Goal: Information Seeking & Learning: Learn about a topic

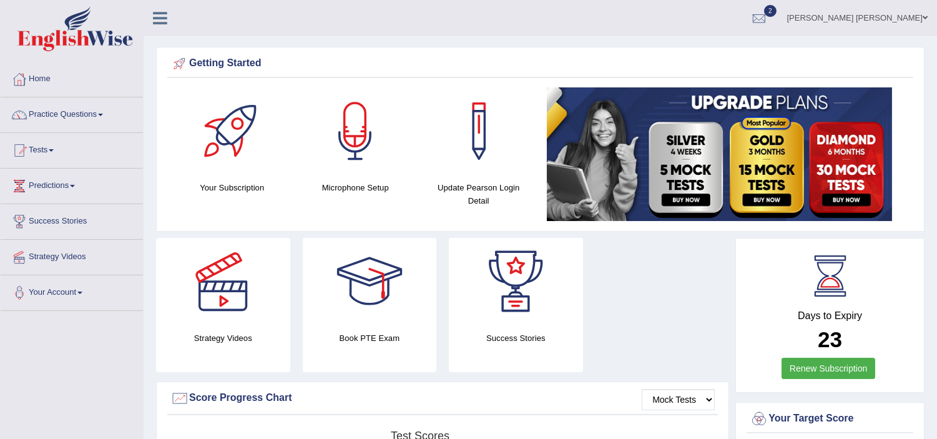
click at [51, 119] on link "Practice Questions" at bounding box center [72, 112] width 142 height 31
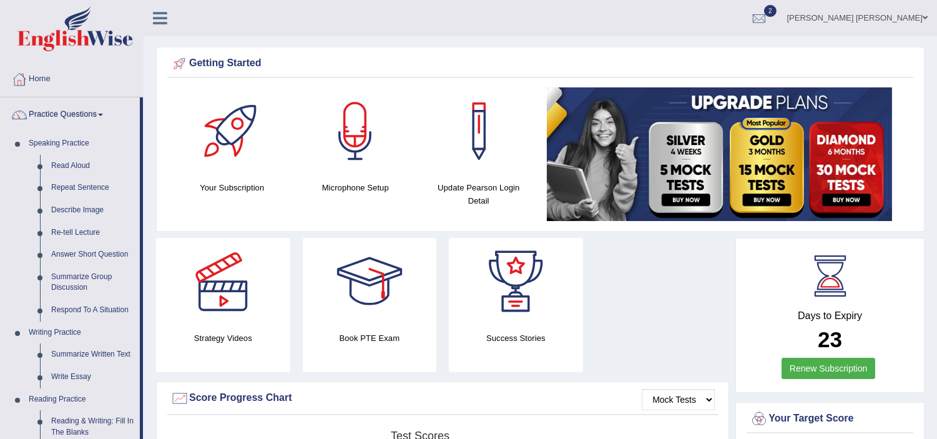
click at [51, 119] on link "Practice Questions" at bounding box center [70, 112] width 139 height 31
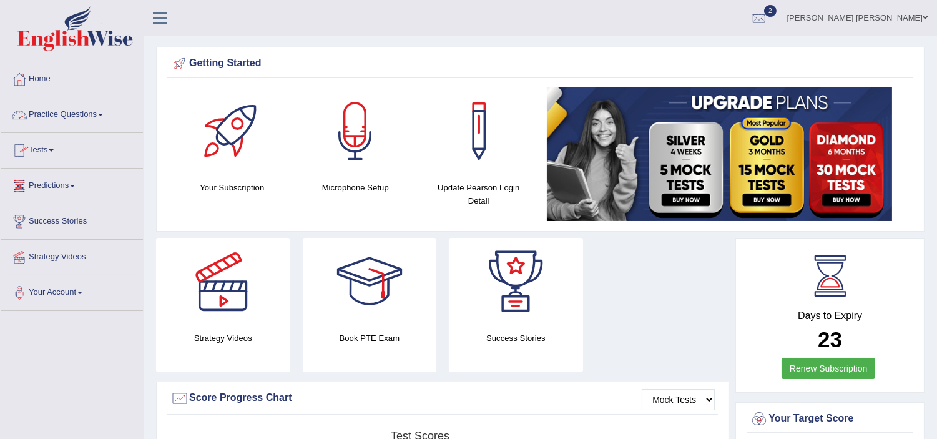
click at [70, 115] on link "Practice Questions" at bounding box center [72, 112] width 142 height 31
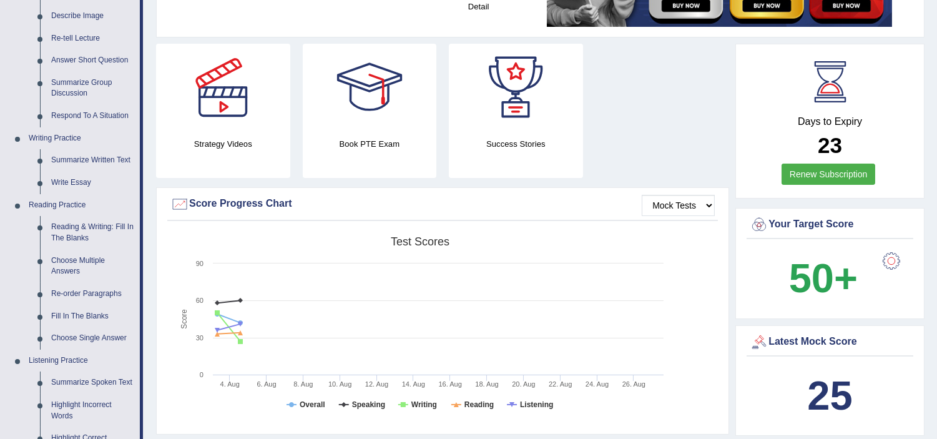
scroll to position [222, 0]
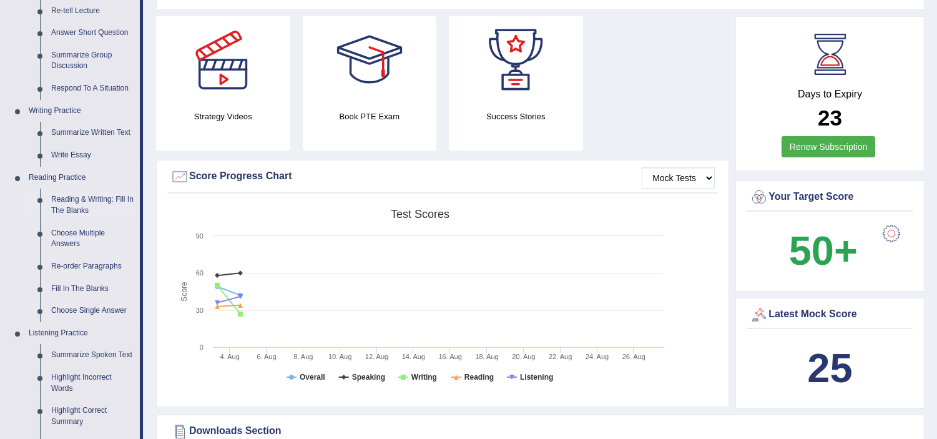
click at [90, 208] on link "Reading & Writing: Fill In The Blanks" at bounding box center [93, 205] width 94 height 33
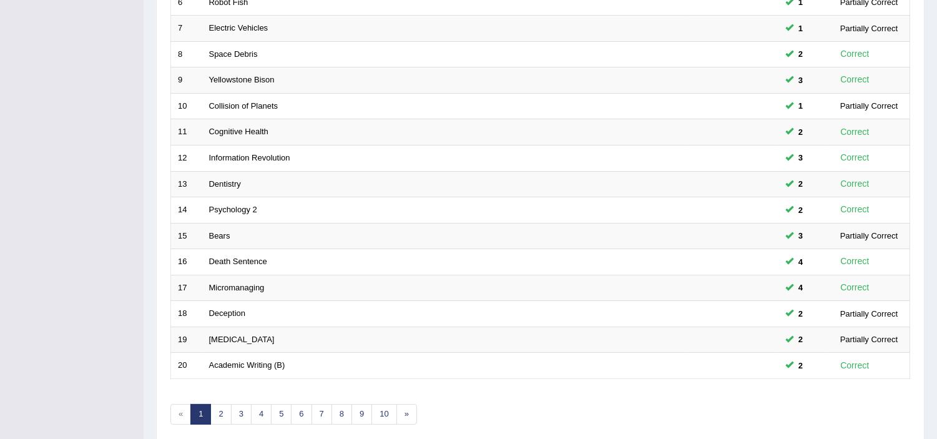
scroll to position [388, 0]
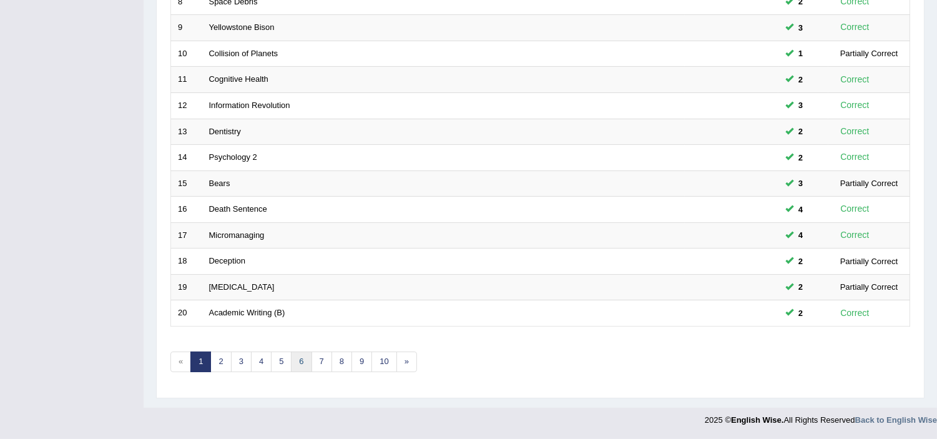
click at [292, 371] on link "6" at bounding box center [301, 362] width 21 height 21
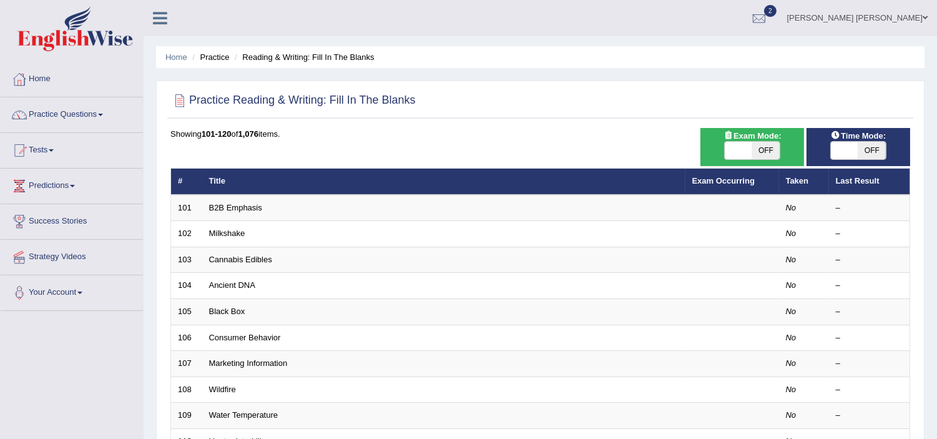
click at [315, 189] on th "Title" at bounding box center [443, 182] width 483 height 26
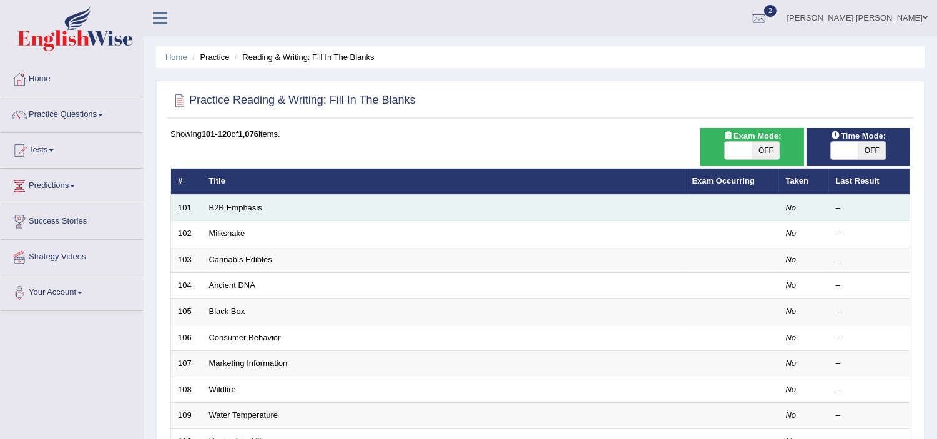
click at [298, 202] on td "B2B Emphasis" at bounding box center [443, 208] width 483 height 26
click at [230, 208] on link "B2B Emphasis" at bounding box center [235, 207] width 53 height 9
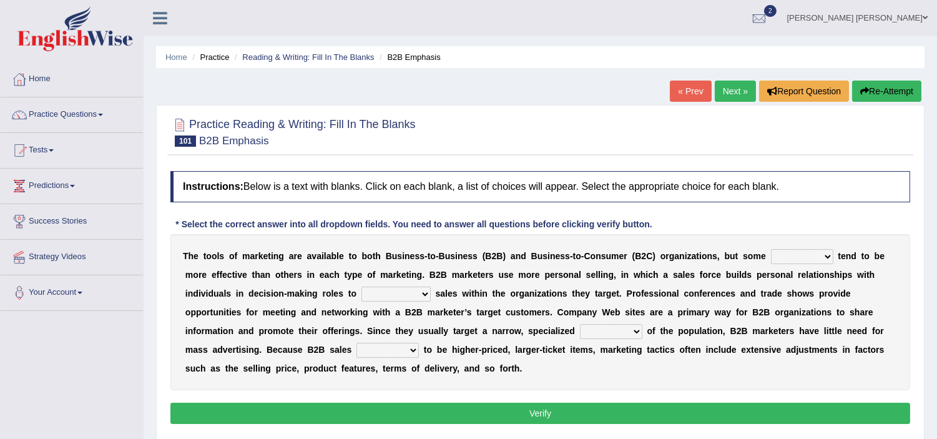
click at [795, 255] on select "tactics tentacles optics ethnics" at bounding box center [802, 256] width 62 height 15
select select "tactics"
click at [771, 249] on select "tactics tentacles optics ethnics" at bounding box center [802, 256] width 62 height 15
click at [391, 297] on select "overstate disorientate commentate facilitate" at bounding box center [395, 294] width 69 height 15
click at [361, 287] on select "overstate disorientate commentate facilitate" at bounding box center [395, 294] width 69 height 15
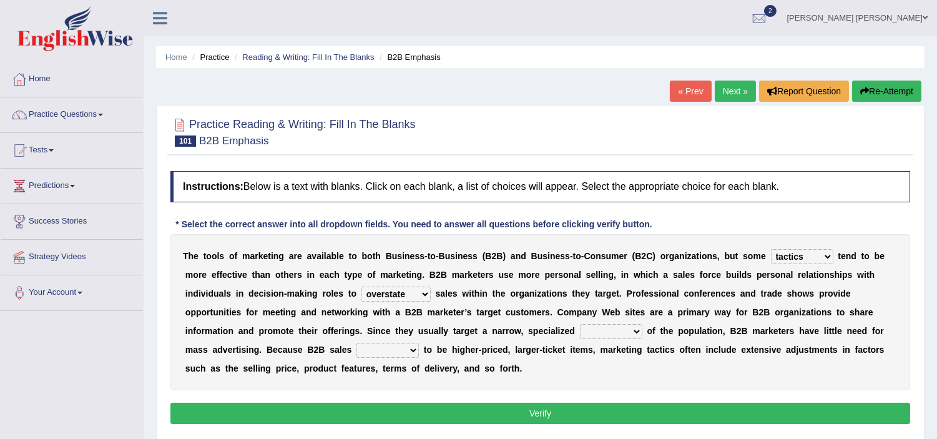
click at [400, 333] on b "h" at bounding box center [401, 331] width 6 height 10
click at [391, 288] on select "overstate disorientate commentate facilitate" at bounding box center [395, 294] width 69 height 15
select select "disorientate"
click at [361, 287] on select "overstate disorientate commentate facilitate" at bounding box center [395, 294] width 69 height 15
click at [376, 352] on select "tend extend contend pretend" at bounding box center [388, 350] width 62 height 15
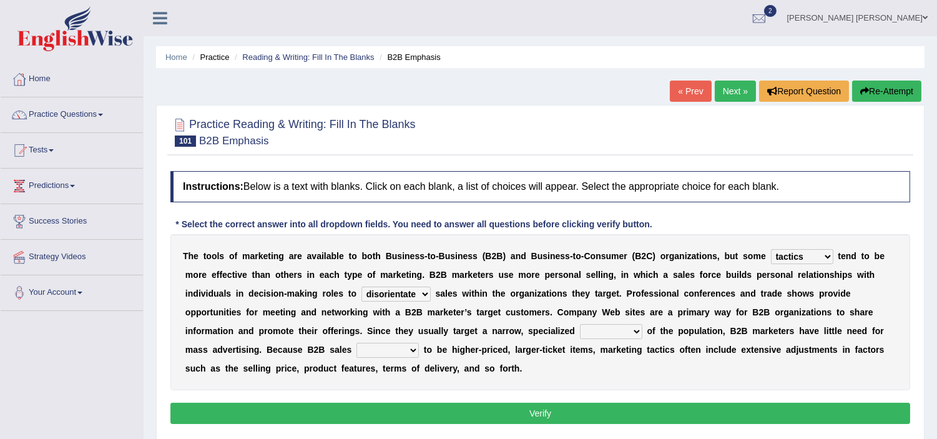
select select "pretend"
click at [357, 343] on select "tend extend contend pretend" at bounding box center [388, 350] width 62 height 15
click at [601, 328] on select "shiver sliver driver receiver" at bounding box center [611, 331] width 62 height 15
select select "driver"
click at [580, 324] on select "shiver sliver driver receiver" at bounding box center [611, 331] width 62 height 15
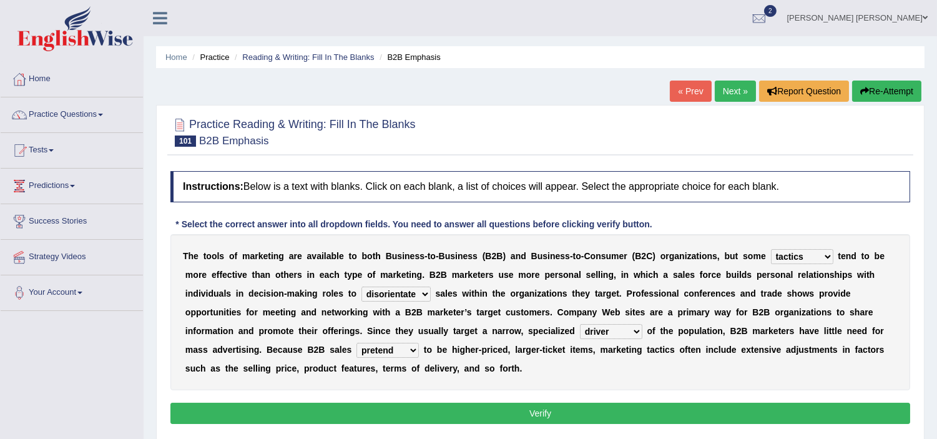
click at [509, 404] on button "Verify" at bounding box center [540, 413] width 740 height 21
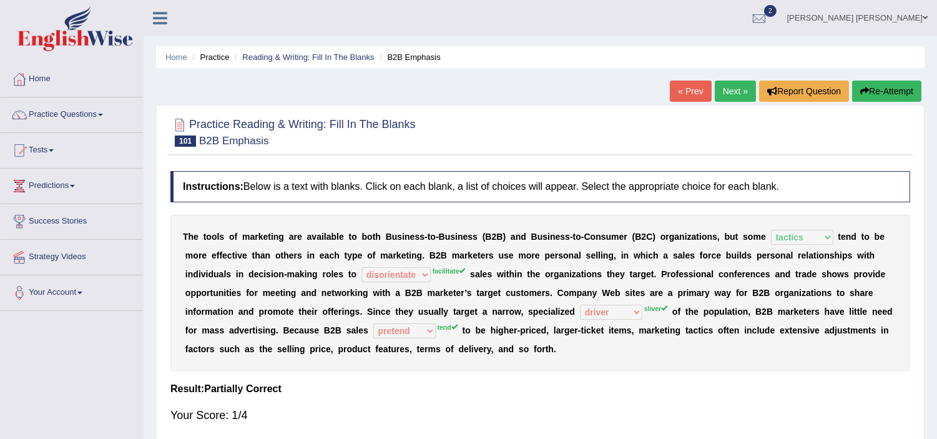
click at [883, 92] on button "Re-Attempt" at bounding box center [886, 91] width 69 height 21
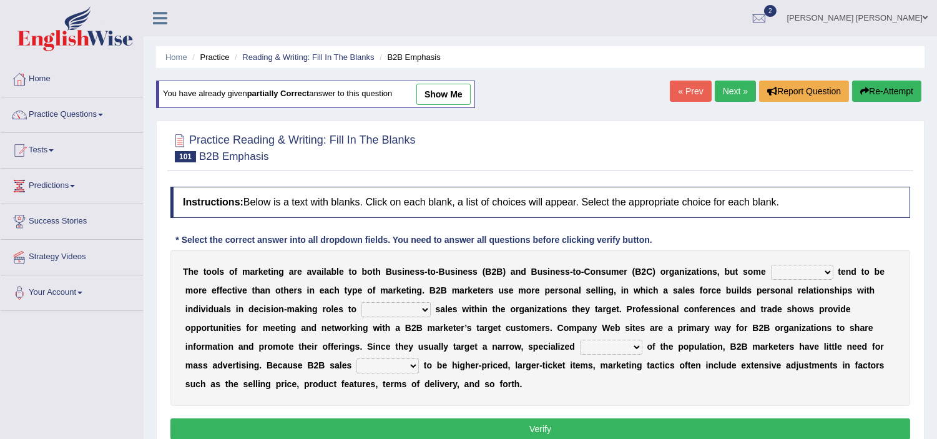
click at [794, 270] on select "tactics tentacles optics ethnics" at bounding box center [802, 272] width 62 height 15
select select "tactics"
click at [771, 265] on select "tactics tentacles optics ethnics" at bounding box center [802, 272] width 62 height 15
click at [395, 308] on select "overstate disorientate commentate facilitate" at bounding box center [395, 309] width 69 height 15
select select "facilitate"
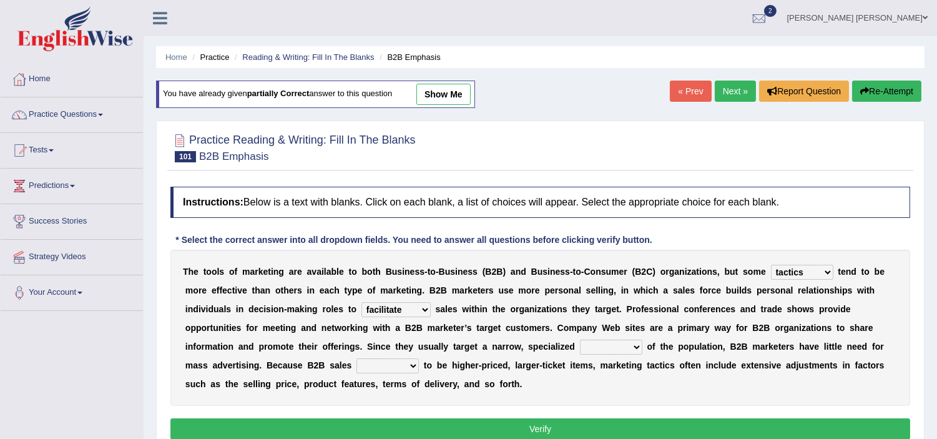
click at [361, 302] on select "overstate disorientate commentate facilitate" at bounding box center [395, 309] width 69 height 15
click at [610, 348] on select "shiver sliver driver receiver" at bounding box center [611, 347] width 62 height 15
select select "sliver"
click at [580, 340] on select "shiver sliver driver receiver" at bounding box center [611, 347] width 62 height 15
click at [381, 363] on select "tend extend contend pretend" at bounding box center [388, 365] width 62 height 15
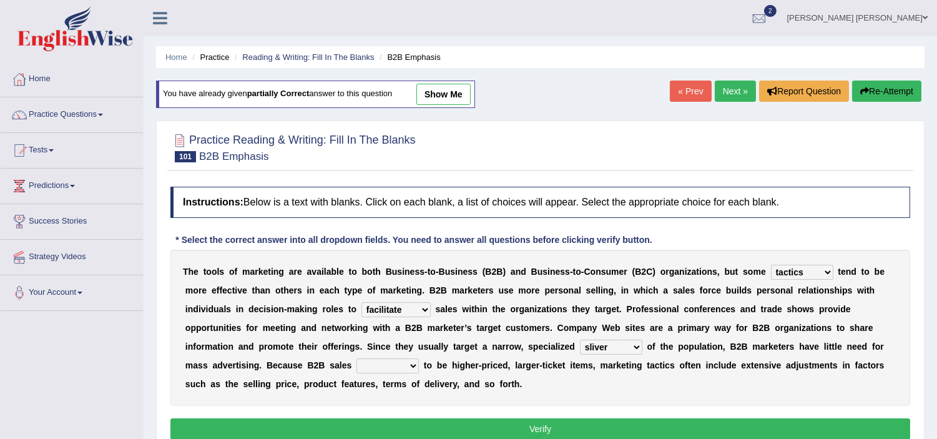
select select "tend"
click at [357, 358] on select "tend extend contend pretend" at bounding box center [388, 365] width 62 height 15
click at [381, 363] on select "tend extend contend pretend" at bounding box center [388, 365] width 62 height 15
click at [388, 423] on button "Verify" at bounding box center [540, 428] width 740 height 21
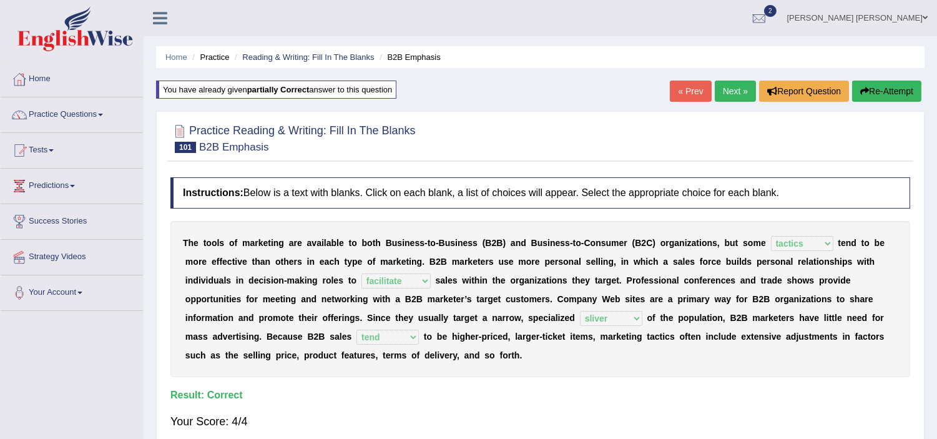
click at [726, 89] on link "Next »" at bounding box center [735, 91] width 41 height 21
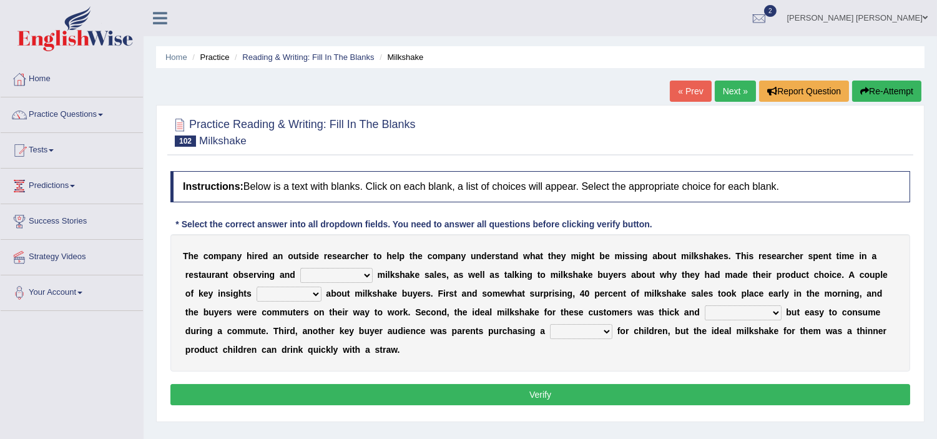
click at [327, 276] on select "documenting augmenting tormenting fermenting" at bounding box center [336, 275] width 72 height 15
select select "fermenting"
click at [300, 268] on select "documenting augmenting tormenting fermenting" at bounding box center [336, 275] width 72 height 15
click at [279, 297] on select "demerged merged submerged emerged" at bounding box center [289, 294] width 65 height 15
select select "merged"
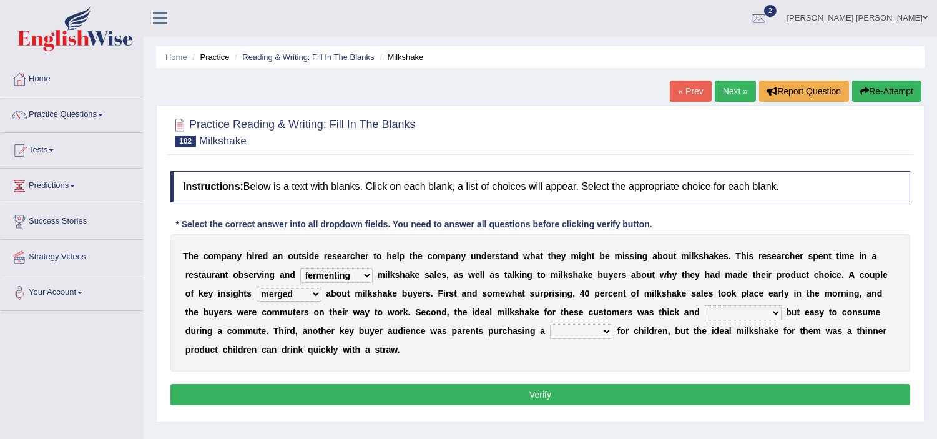
click at [257, 287] on select "demerged merged submerged emerged" at bounding box center [289, 294] width 65 height 15
click at [283, 287] on select "demerged merged submerged emerged" at bounding box center [289, 294] width 65 height 15
drag, startPoint x: 357, startPoint y: 302, endPoint x: 340, endPoint y: 283, distance: 25.2
click at [340, 283] on div "T h e c o m p a n y h i r e d a n o u t s i d e r e s e a r c h e r t o h e l p…" at bounding box center [540, 302] width 740 height 137
click at [347, 278] on select "documenting augmenting tormenting fermenting" at bounding box center [336, 275] width 72 height 15
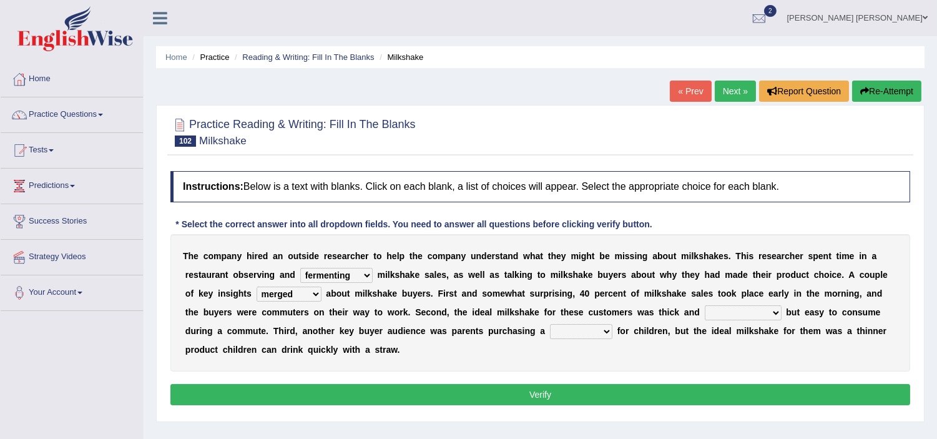
click at [415, 302] on div "T h e c o m p a n y h i r e d a n o u t s i d e r e s e a r c h e r t o h e l p…" at bounding box center [540, 302] width 740 height 137
click at [553, 328] on select "pleat treat cleat sweat" at bounding box center [581, 331] width 62 height 15
select select "treat"
click at [550, 324] on select "pleat treat cleat sweat" at bounding box center [581, 331] width 62 height 15
click at [734, 317] on select "consequential torrential substantial residential" at bounding box center [743, 312] width 77 height 15
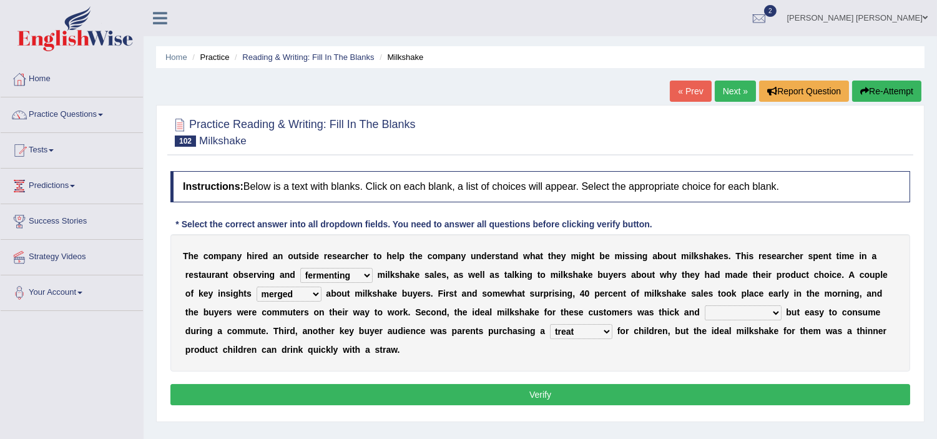
select select "substantial"
click at [705, 305] on select "consequential torrential substantial residential" at bounding box center [743, 312] width 77 height 15
click at [601, 391] on button "Verify" at bounding box center [540, 394] width 740 height 21
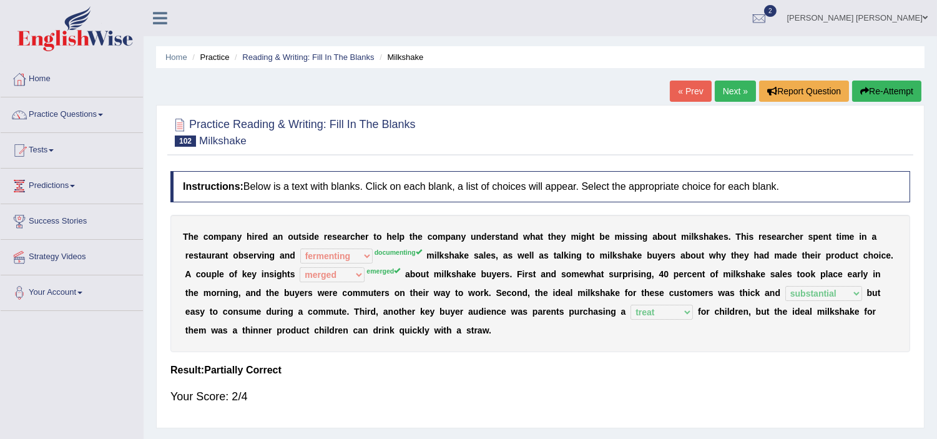
click at [872, 91] on button "Re-Attempt" at bounding box center [886, 91] width 69 height 21
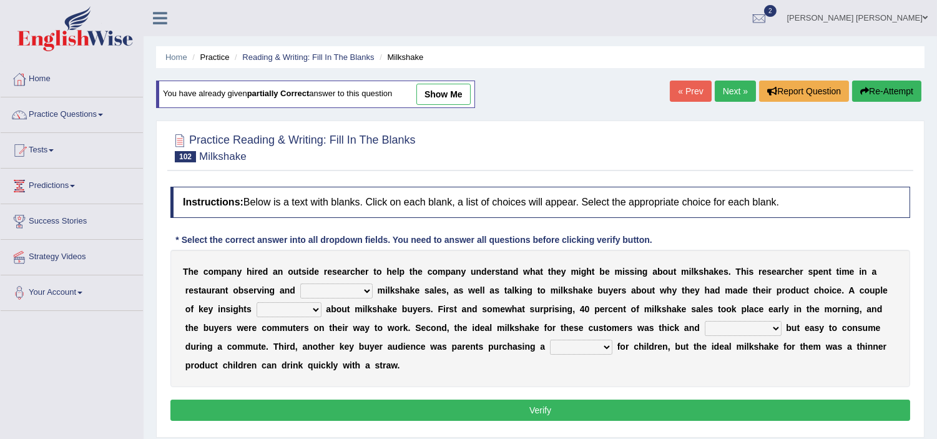
click at [329, 288] on select "documenting augmenting tormenting fermenting" at bounding box center [336, 290] width 72 height 15
select select "documenting"
click at [300, 283] on select "documenting augmenting tormenting fermenting" at bounding box center [336, 290] width 72 height 15
click at [298, 311] on select "demerged merged submerged emerged" at bounding box center [289, 309] width 65 height 15
click at [257, 302] on select "demerged merged submerged emerged" at bounding box center [289, 309] width 65 height 15
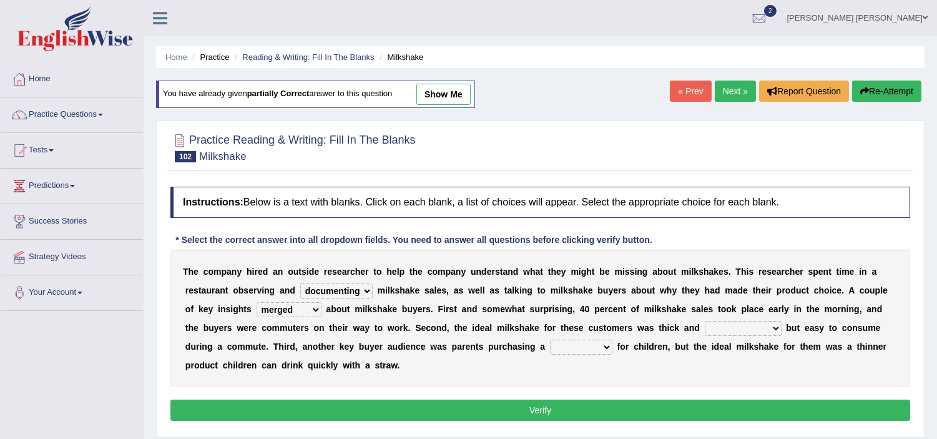
click at [286, 306] on select "demerged merged submerged emerged" at bounding box center [289, 309] width 65 height 15
select select "emerged"
click at [257, 302] on select "demerged merged submerged emerged" at bounding box center [289, 309] width 65 height 15
click at [707, 332] on select "consequential torrential substantial residential" at bounding box center [743, 328] width 77 height 15
select select "substantial"
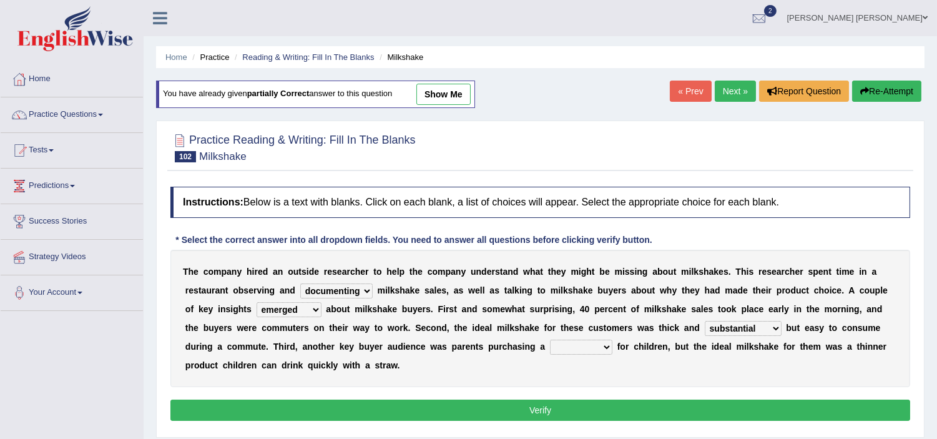
click at [705, 321] on select "consequential torrential substantial residential" at bounding box center [743, 328] width 77 height 15
click at [739, 327] on select "consequential torrential substantial residential" at bounding box center [743, 328] width 77 height 15
click at [705, 321] on select "consequential torrential substantial residential" at bounding box center [743, 328] width 77 height 15
click at [583, 347] on select "pleat treat cleat sweat" at bounding box center [581, 347] width 62 height 15
select select "treat"
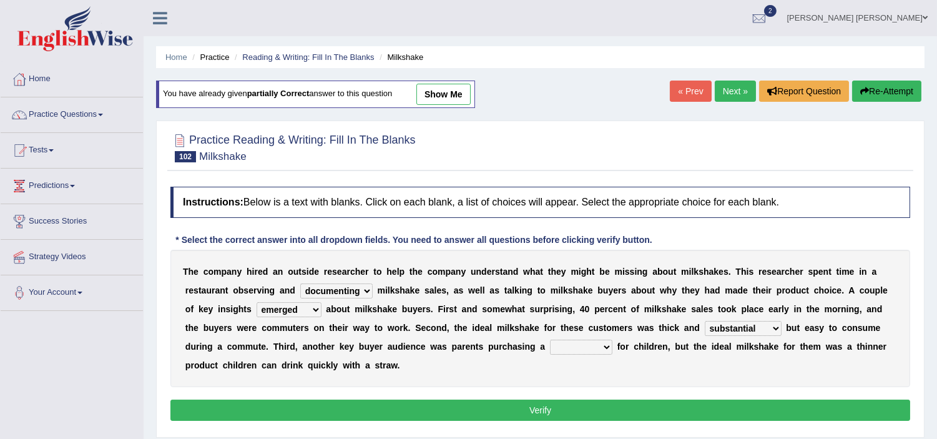
click at [550, 340] on select "pleat treat cleat sweat" at bounding box center [581, 347] width 62 height 15
click at [564, 408] on button "Verify" at bounding box center [540, 410] width 740 height 21
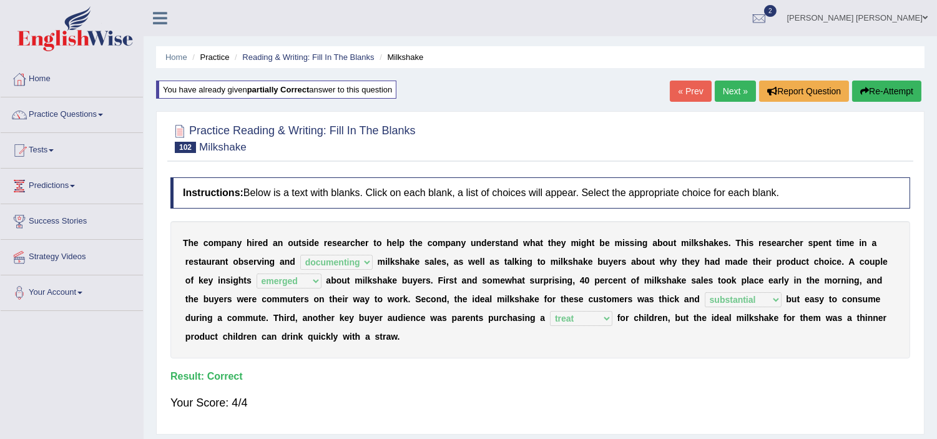
click at [731, 90] on link "Next »" at bounding box center [735, 91] width 41 height 21
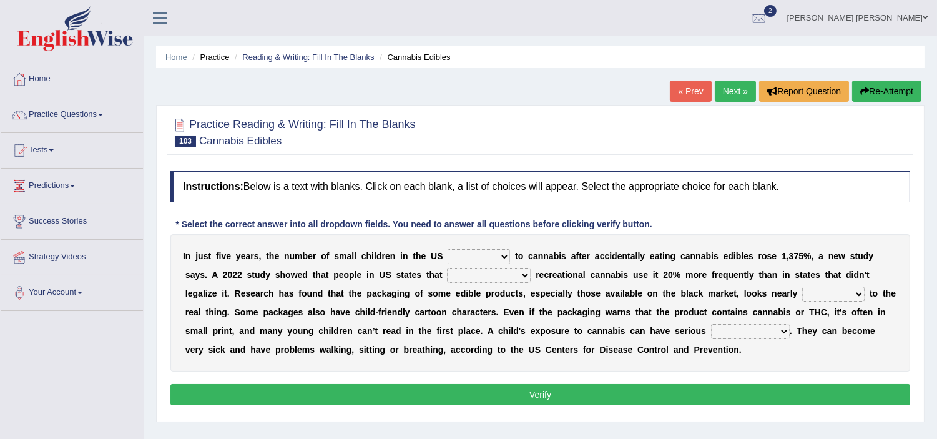
click at [490, 258] on select "appended rejected grounded exposed" at bounding box center [479, 256] width 62 height 15
select select "rejected"
click at [448, 249] on select "appended rejected grounded exposed" at bounding box center [479, 256] width 62 height 15
click at [496, 277] on select "vandalized commercialized legalized privatized" at bounding box center [489, 275] width 84 height 15
select select "legalized"
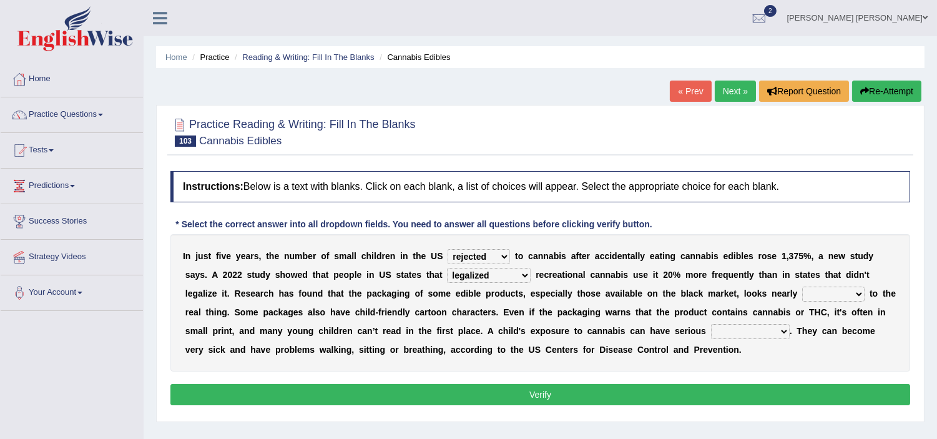
click at [447, 268] on select "vandalized commercialized legalized privatized" at bounding box center [489, 275] width 84 height 15
click at [845, 296] on select "critical nautical identical statistical" at bounding box center [833, 294] width 62 height 15
select select "critical"
click at [802, 287] on select "critical nautical identical statistical" at bounding box center [833, 294] width 62 height 15
click at [748, 328] on select "absences presences violations consequences" at bounding box center [750, 331] width 79 height 15
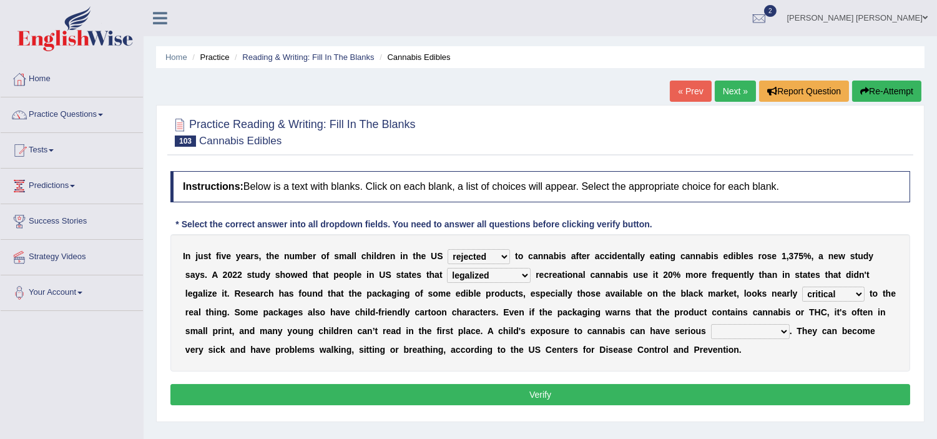
select select "consequences"
click at [711, 324] on select "absences presences violations consequences" at bounding box center [750, 331] width 79 height 15
click at [663, 400] on button "Verify" at bounding box center [540, 394] width 740 height 21
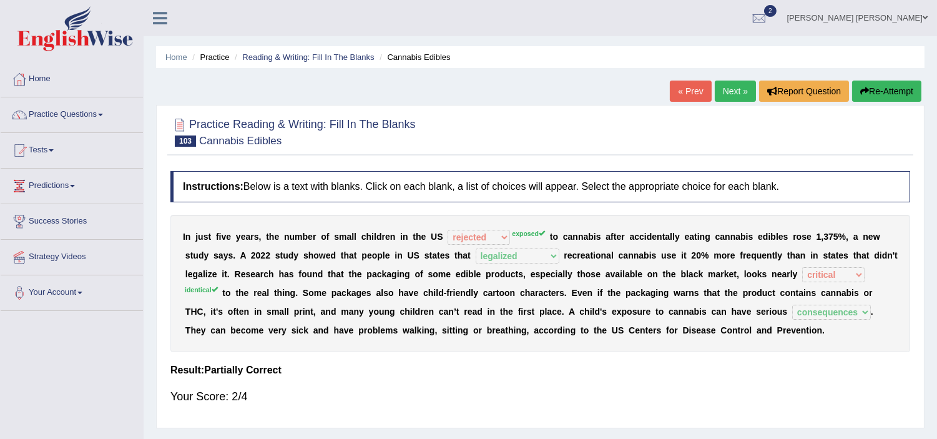
click at [872, 92] on button "Re-Attempt" at bounding box center [886, 91] width 69 height 21
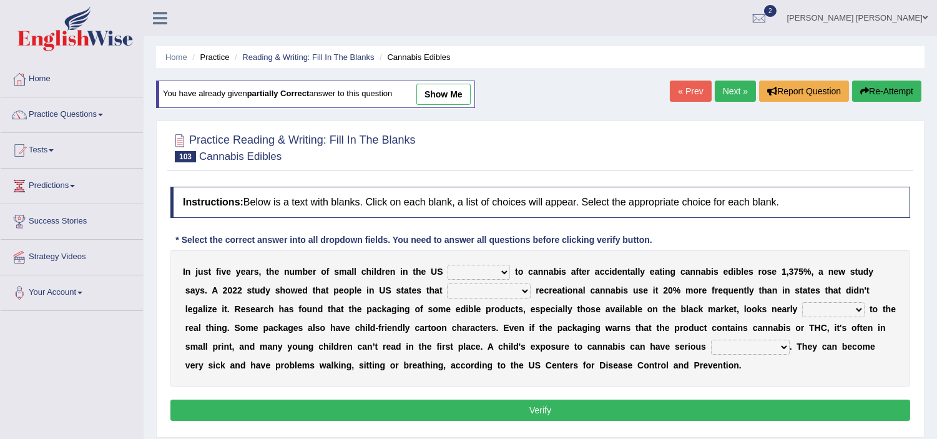
click at [481, 272] on select "appended rejected grounded exposed" at bounding box center [479, 272] width 62 height 15
select select "exposed"
click at [448, 265] on select "appended rejected grounded exposed" at bounding box center [479, 272] width 62 height 15
click at [477, 293] on select "vandalized commercialized legalized privatized" at bounding box center [489, 290] width 84 height 15
click at [447, 283] on select "vandalized commercialized legalized privatized" at bounding box center [489, 290] width 84 height 15
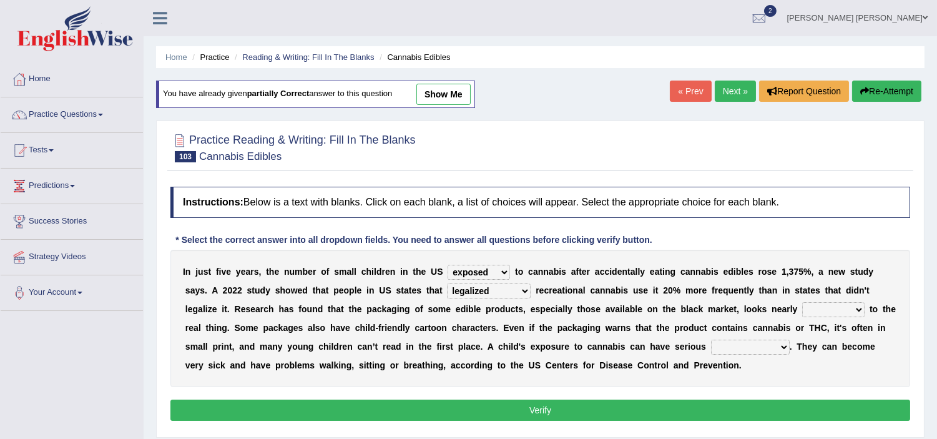
click at [483, 290] on select "vandalized commercialized legalized privatized" at bounding box center [489, 290] width 84 height 15
select select "privatized"
click at [447, 283] on select "vandalized commercialized legalized privatized" at bounding box center [489, 290] width 84 height 15
click at [812, 306] on select "critical nautical identical statistical" at bounding box center [833, 309] width 62 height 15
select select "identical"
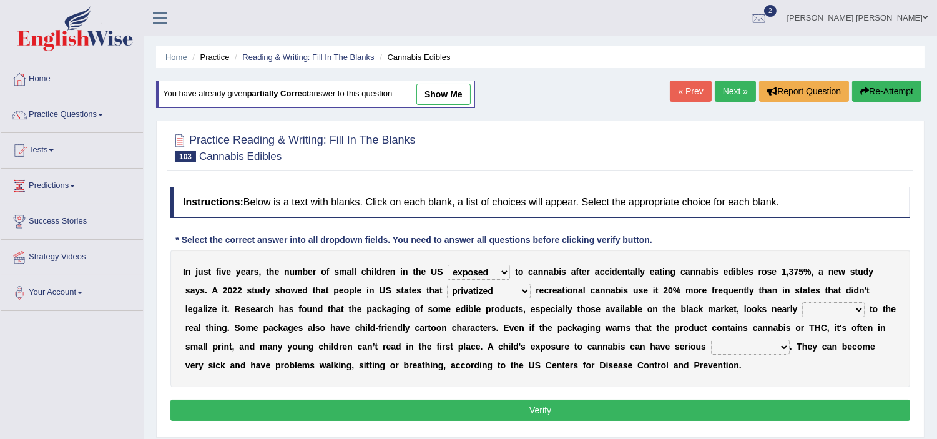
click at [802, 302] on select "critical nautical identical statistical" at bounding box center [833, 309] width 62 height 15
click at [744, 344] on select "absences presences violations consequences" at bounding box center [750, 347] width 79 height 15
select select "consequences"
click at [711, 340] on select "absences presences violations consequences" at bounding box center [750, 347] width 79 height 15
click at [492, 287] on select "vandalized commercialized legalized privatized" at bounding box center [489, 290] width 84 height 15
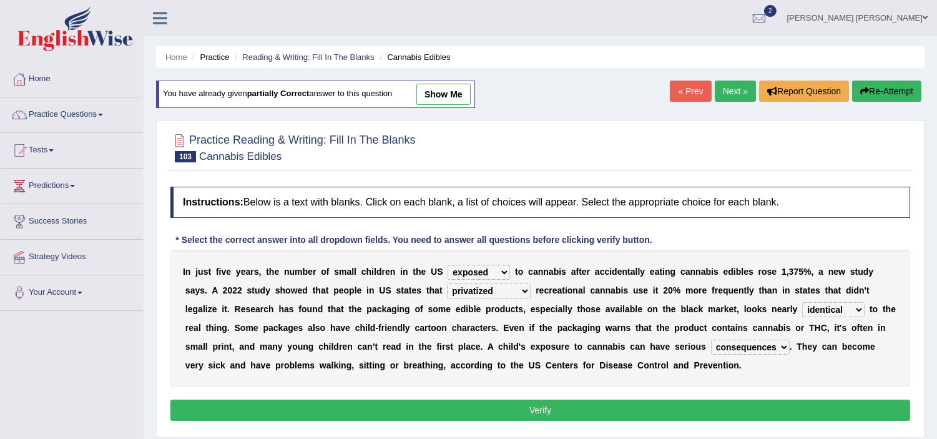
select select "legalized"
click at [447, 283] on select "vandalized commercialized legalized privatized" at bounding box center [489, 290] width 84 height 15
click at [481, 401] on button "Verify" at bounding box center [540, 410] width 740 height 21
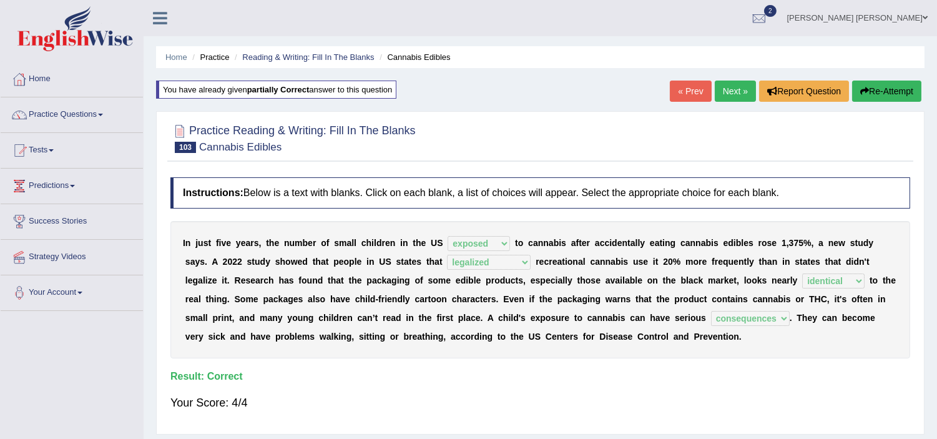
click at [740, 91] on link "Next »" at bounding box center [735, 91] width 41 height 21
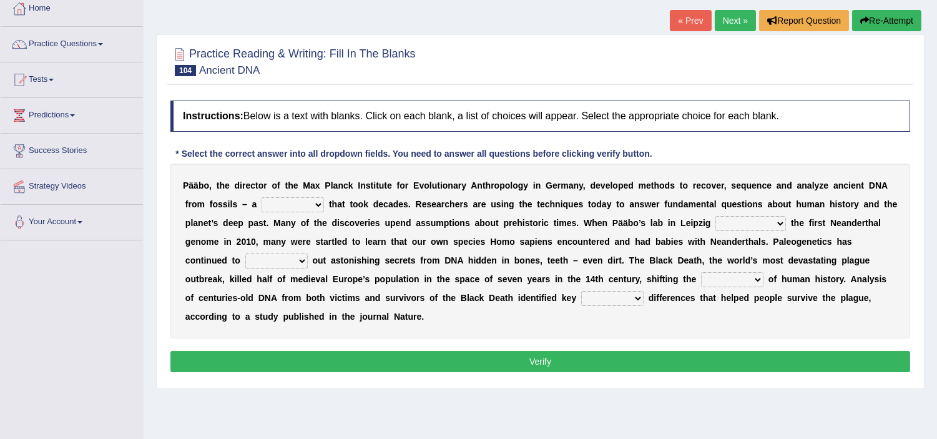
scroll to position [111, 0]
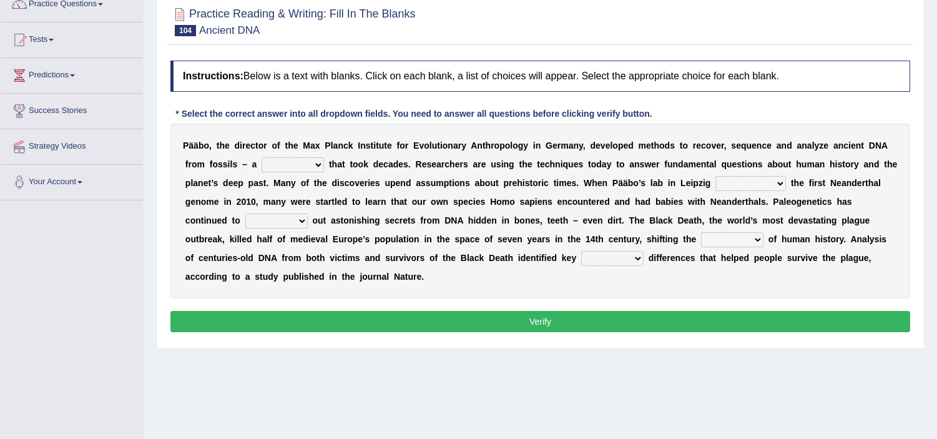
click at [294, 169] on select "feast feat feature faint" at bounding box center [293, 164] width 62 height 15
select select "feast"
click at [262, 157] on select "feast feat feature faint" at bounding box center [293, 164] width 62 height 15
click at [751, 182] on select "sympathized sequenced disturbed regulated" at bounding box center [751, 183] width 71 height 15
select select "sympathized"
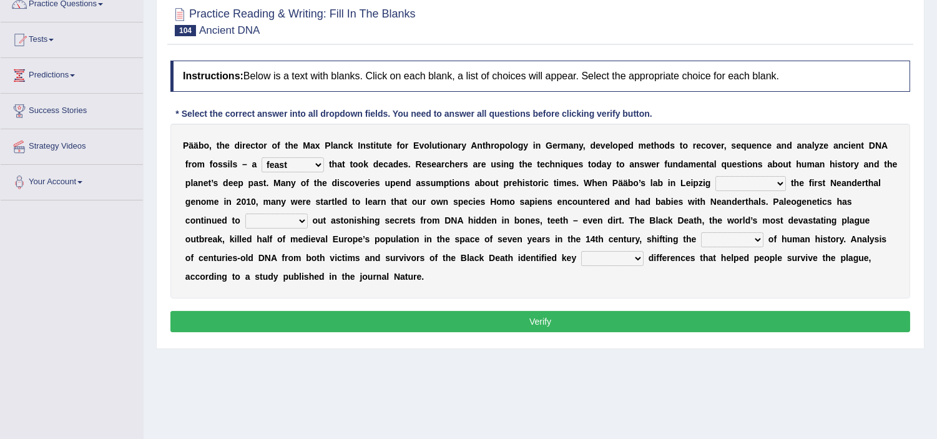
click at [716, 176] on select "sympathized sequenced disturbed regulated" at bounding box center [751, 183] width 71 height 15
click at [271, 217] on select "lease tease grease release" at bounding box center [276, 221] width 62 height 15
select select "release"
click at [245, 214] on select "lease tease grease release" at bounding box center [276, 221] width 62 height 15
click at [720, 234] on select "geek course contour discourse" at bounding box center [732, 239] width 62 height 15
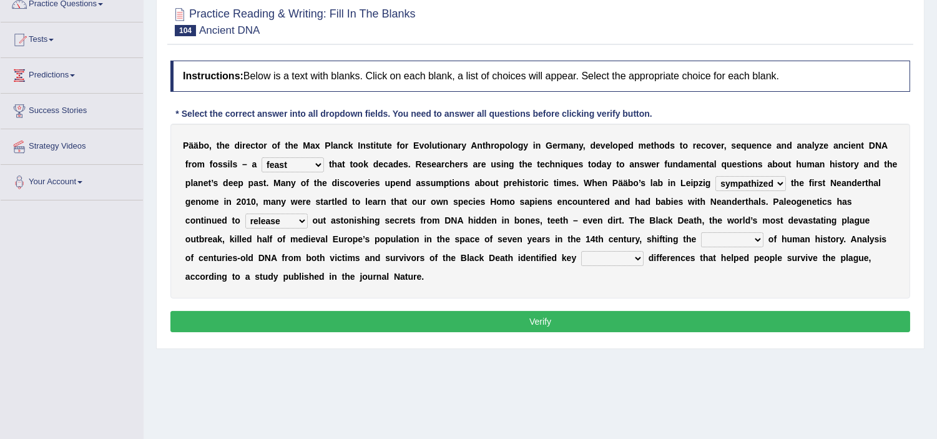
select select "discourse"
click at [701, 232] on select "geek course contour discourse" at bounding box center [732, 239] width 62 height 15
click at [601, 260] on select "physical social genetic mental" at bounding box center [612, 258] width 62 height 15
select select "genetic"
click at [581, 251] on select "physical social genetic mental" at bounding box center [612, 258] width 62 height 15
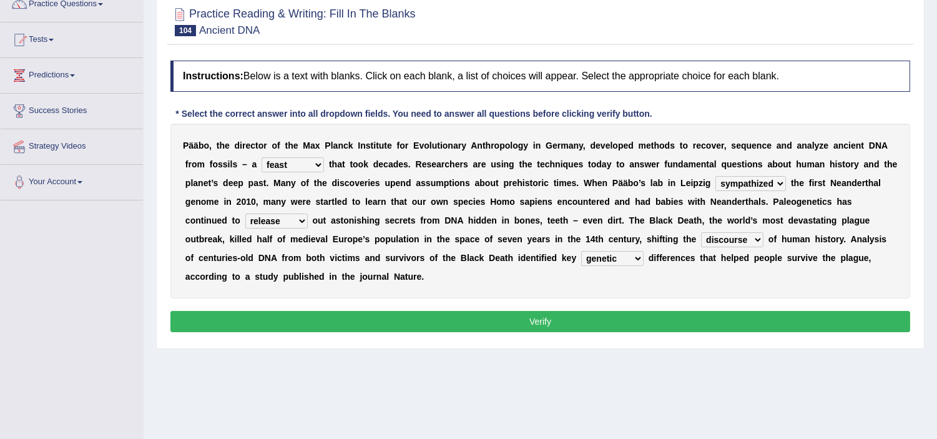
click at [594, 316] on button "Verify" at bounding box center [540, 321] width 740 height 21
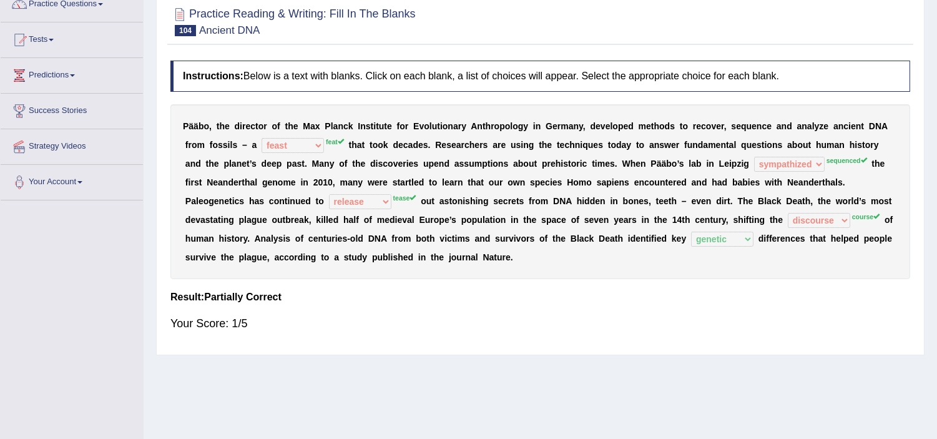
click at [827, 19] on div at bounding box center [540, 21] width 740 height 38
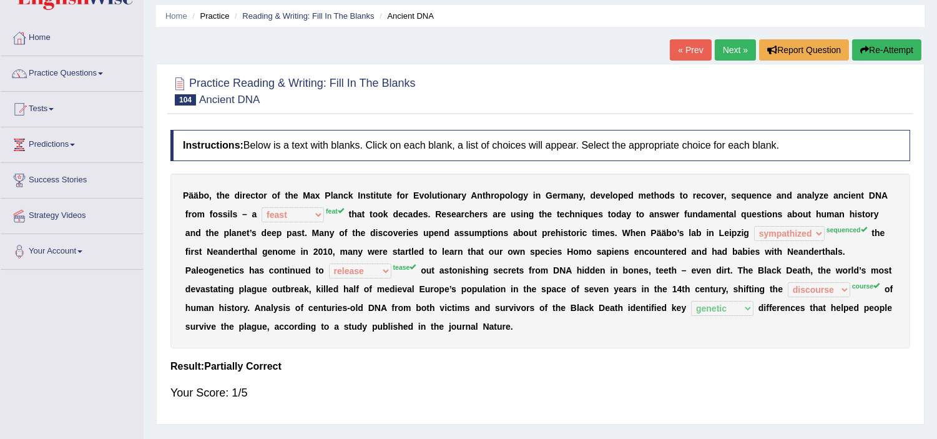
scroll to position [0, 0]
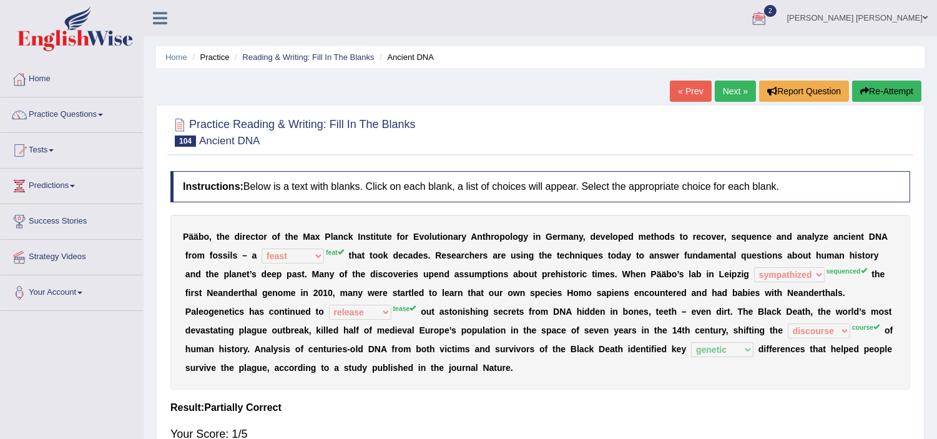
click at [872, 87] on button "Re-Attempt" at bounding box center [886, 91] width 69 height 21
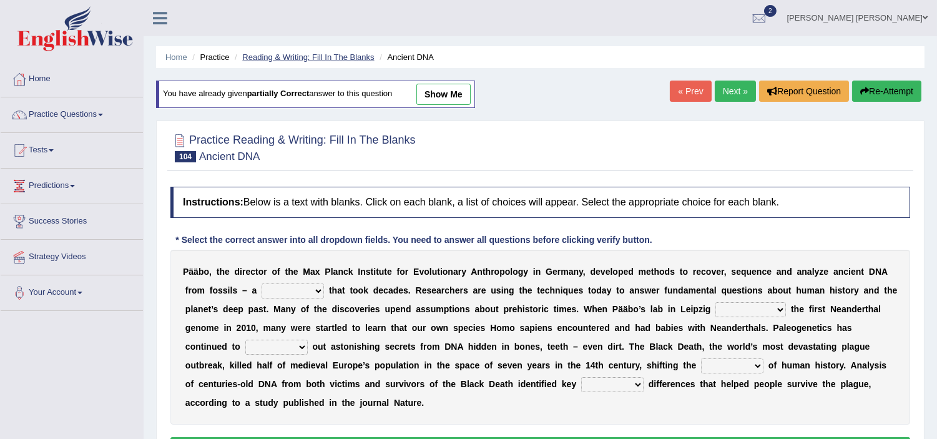
click at [278, 52] on link "Reading & Writing: Fill In The Blanks" at bounding box center [308, 56] width 132 height 9
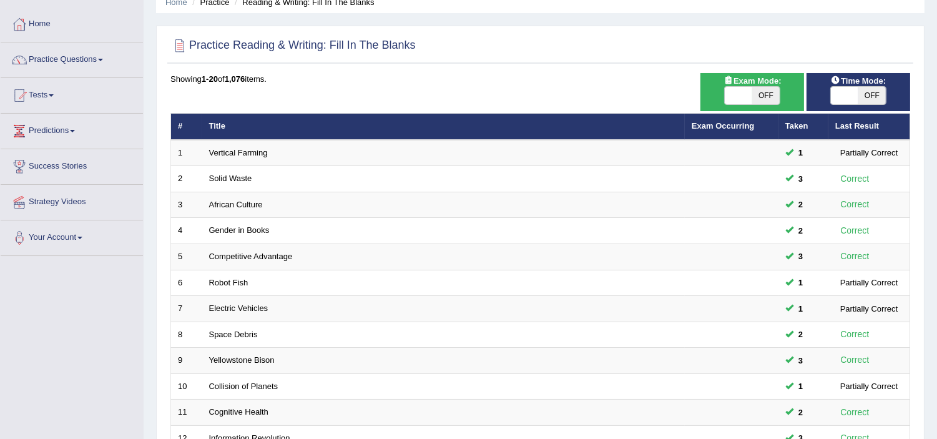
scroll to position [54, 0]
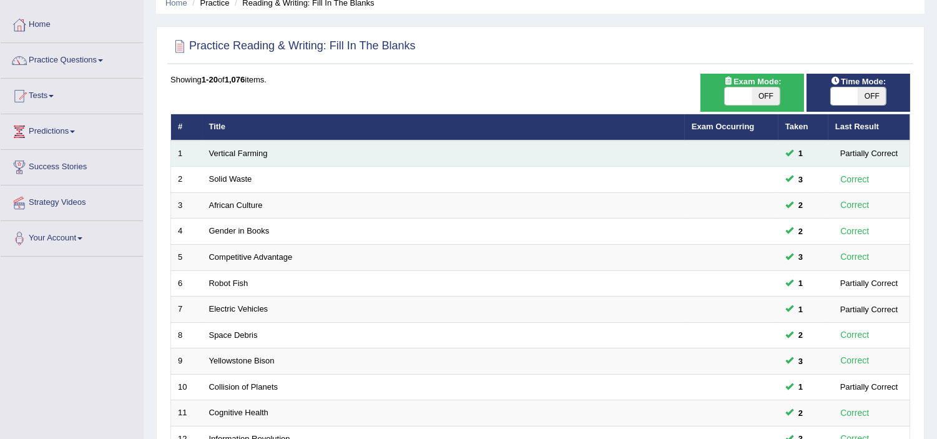
click at [426, 142] on td "Vertical Farming" at bounding box center [443, 153] width 483 height 26
click at [240, 154] on link "Vertical Farming" at bounding box center [238, 153] width 59 height 9
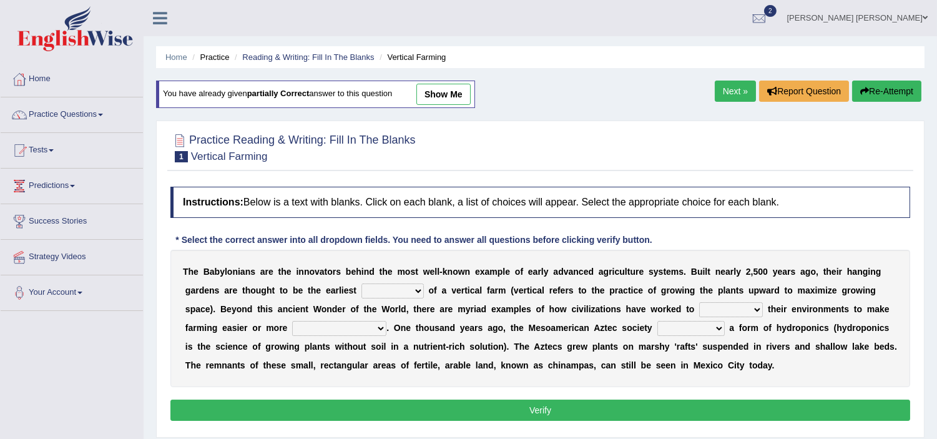
click at [373, 290] on select "prototype failure discredit protocol" at bounding box center [392, 290] width 62 height 15
select select "protocol"
click at [361, 283] on select "prototype failure discredit protocol" at bounding box center [392, 290] width 62 height 15
click at [392, 288] on select "prototype failure discredit protocol" at bounding box center [392, 290] width 62 height 15
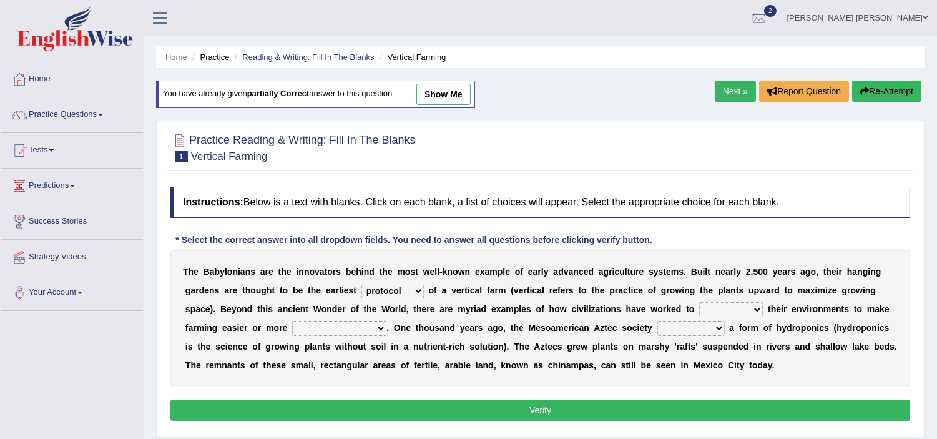
click at [728, 307] on select "manipulate escape respect disarrange" at bounding box center [731, 309] width 64 height 15
click at [699, 302] on select "manipulate escape respect disarrange" at bounding box center [731, 309] width 64 height 15
click at [714, 306] on select "manipulate escape respect disarrange" at bounding box center [731, 309] width 64 height 15
select select "respect"
click at [699, 302] on select "manipulate escape respect disarrange" at bounding box center [731, 309] width 64 height 15
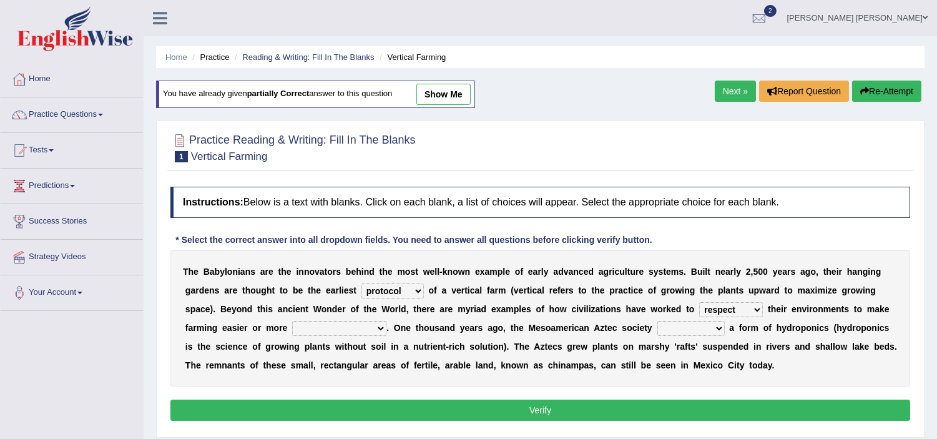
click at [340, 329] on select "productive constructive connective counterproductive" at bounding box center [339, 328] width 94 height 15
select select "productive"
click at [292, 321] on select "productive constructive connective counterproductive" at bounding box center [339, 328] width 94 height 15
click at [677, 330] on select "domineered volunteered pioneered engineered" at bounding box center [690, 328] width 67 height 15
select select "domineered"
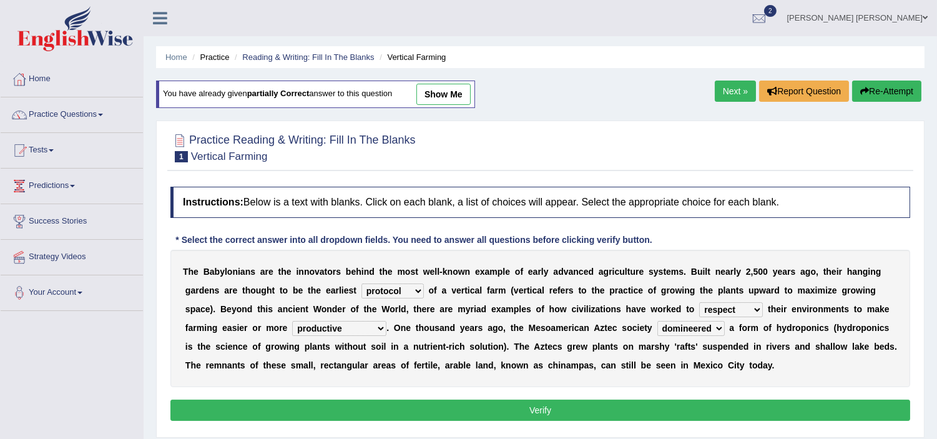
click at [657, 321] on select "domineered volunteered pioneered engineered" at bounding box center [690, 328] width 67 height 15
click at [538, 405] on button "Verify" at bounding box center [540, 410] width 740 height 21
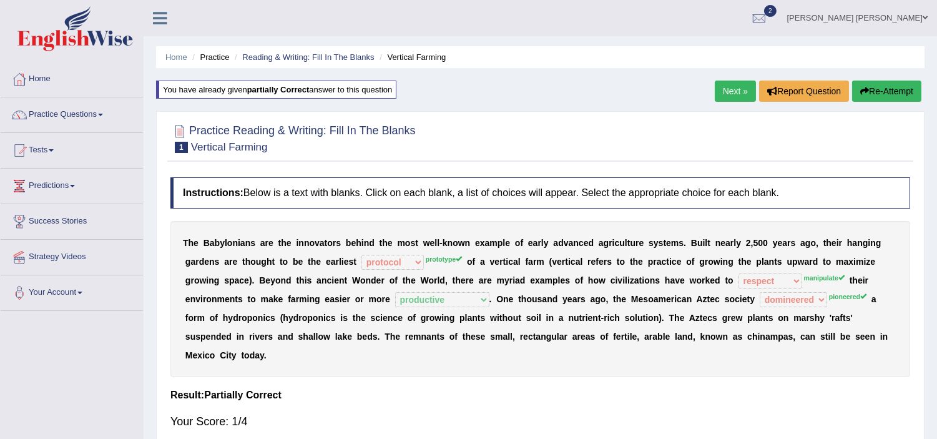
click at [735, 86] on link "Next »" at bounding box center [735, 91] width 41 height 21
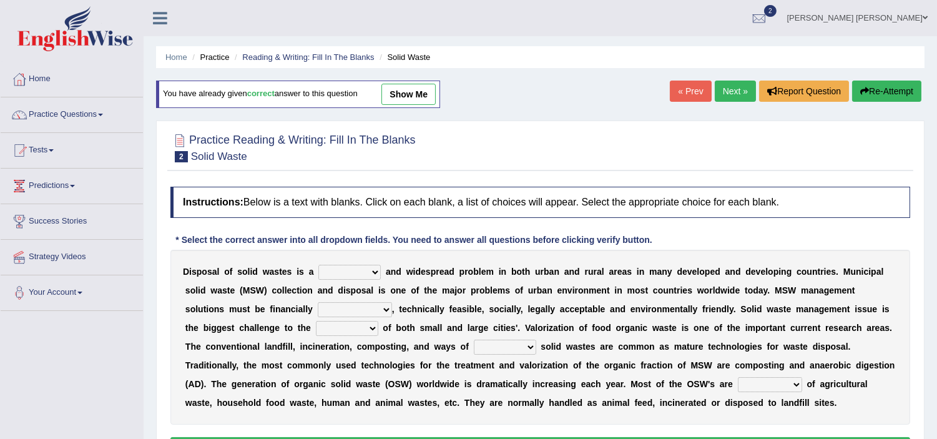
scroll to position [27, 0]
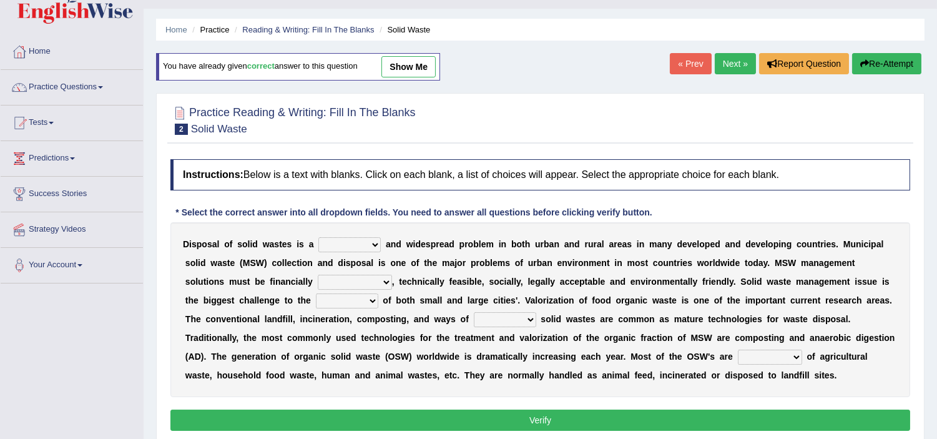
click at [343, 248] on select "slanting stinging stalling shafting" at bounding box center [349, 244] width 62 height 15
select select "slanting"
click at [318, 237] on select "slanting stinging stalling shafting" at bounding box center [349, 244] width 62 height 15
click at [348, 282] on select "unattainable sustainable objectionable treasonable" at bounding box center [355, 282] width 74 height 15
select select "sustainable"
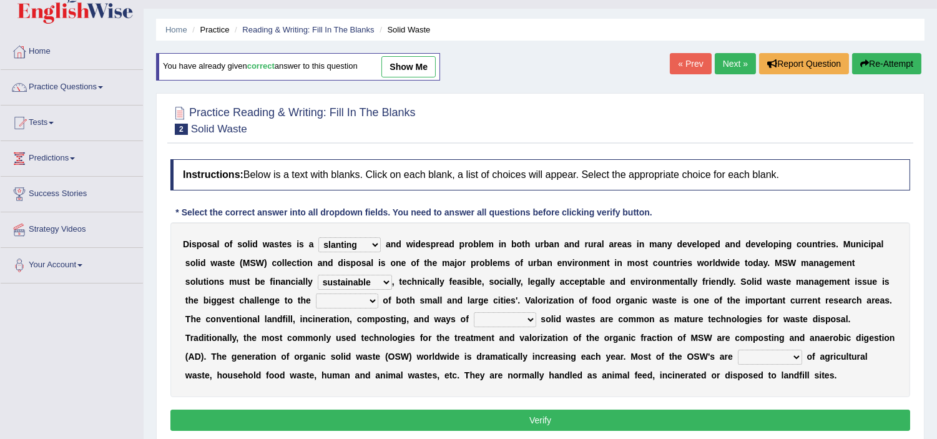
click at [318, 275] on select "unattainable sustainable objectionable treasonable" at bounding box center [355, 282] width 74 height 15
click at [347, 300] on select "plants culture authorities history" at bounding box center [347, 300] width 62 height 15
select select "authorities"
click at [316, 293] on select "plants culture authorities history" at bounding box center [347, 300] width 62 height 15
click at [494, 314] on select "reserving preserving deserving handling" at bounding box center [505, 319] width 62 height 15
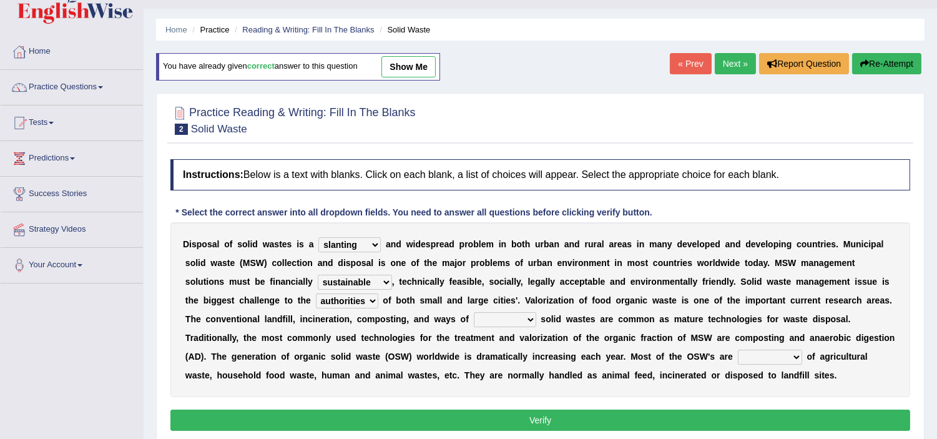
select select "preserving"
click at [474, 312] on select "reserving preserving deserving handling" at bounding box center [505, 319] width 62 height 15
click at [763, 358] on select "composed disposed composing disposing" at bounding box center [770, 357] width 64 height 15
select select "composed"
click at [738, 350] on select "composed disposed composing disposing" at bounding box center [770, 357] width 64 height 15
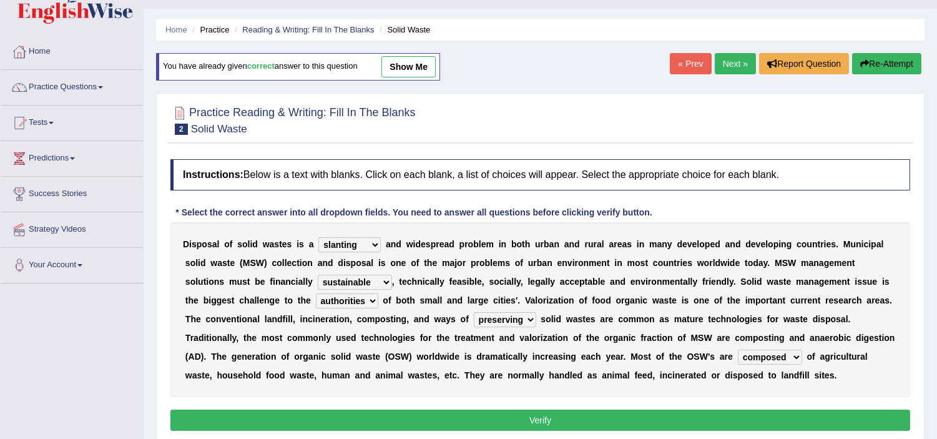
click at [673, 422] on button "Verify" at bounding box center [540, 420] width 740 height 21
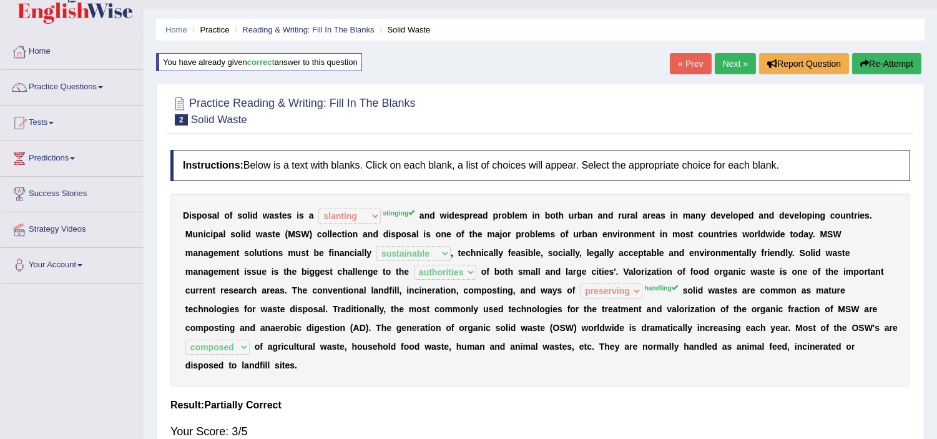
click at [718, 69] on link "Next »" at bounding box center [735, 63] width 41 height 21
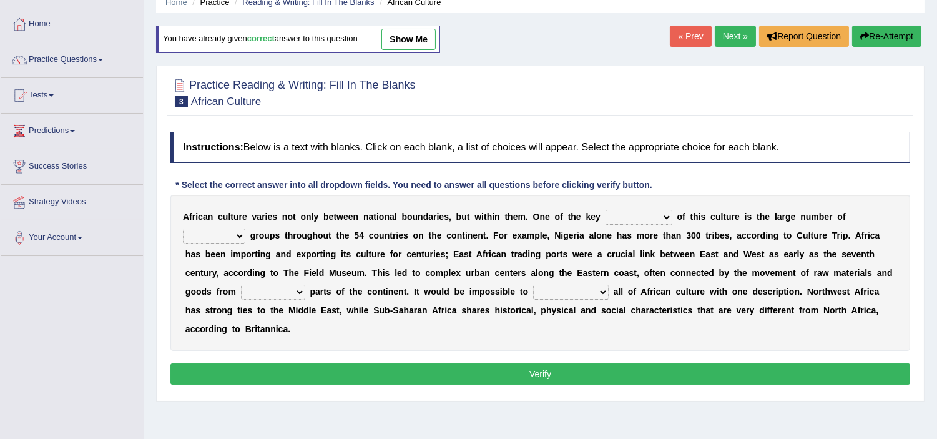
scroll to position [83, 0]
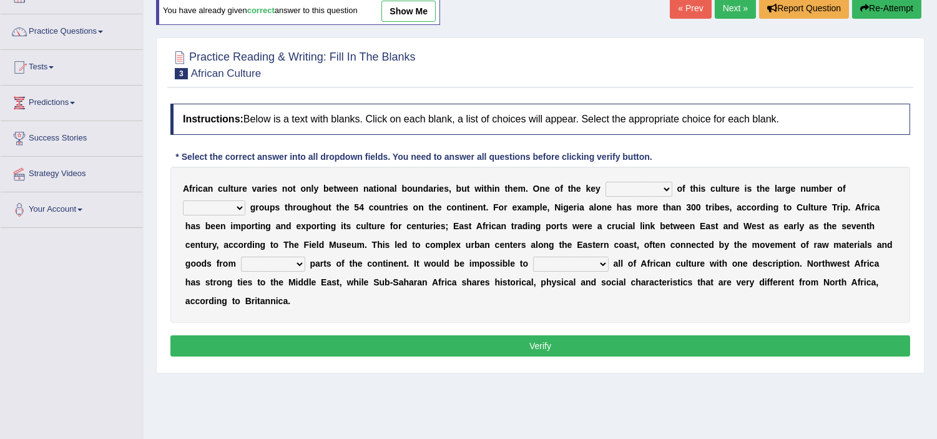
click at [639, 190] on select "conjectures features issues doubts" at bounding box center [639, 189] width 67 height 15
select select "features"
click at [606, 182] on select "conjectures features issues doubts" at bounding box center [639, 189] width 67 height 15
click at [219, 212] on select "ethic ethnic eugenic epic" at bounding box center [214, 207] width 62 height 15
select select "ethnic"
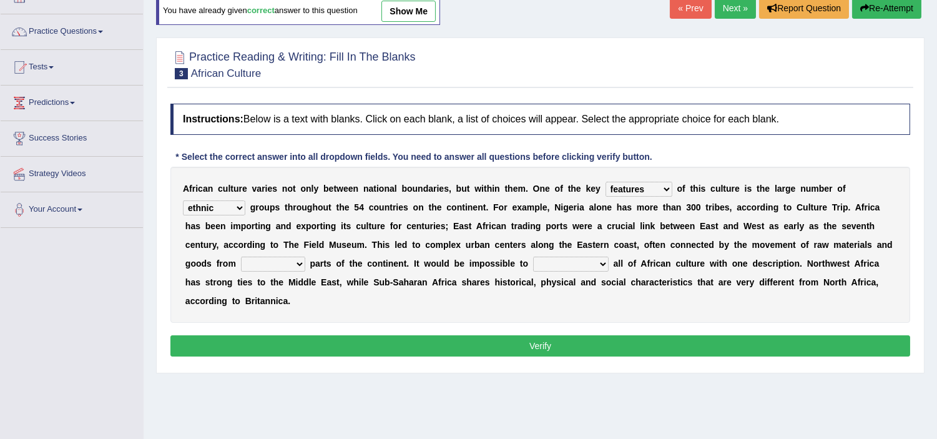
click at [183, 200] on select "ethic ethnic eugenic epic" at bounding box center [214, 207] width 62 height 15
click at [275, 263] on select "forelocked interlocked unlocked landlocked" at bounding box center [273, 264] width 64 height 15
select select "landlocked"
click at [241, 257] on select "forelocked interlocked unlocked landlocked" at bounding box center [273, 264] width 64 height 15
click at [564, 260] on select "characterize conceptualize symbolize synthesize" at bounding box center [571, 264] width 76 height 15
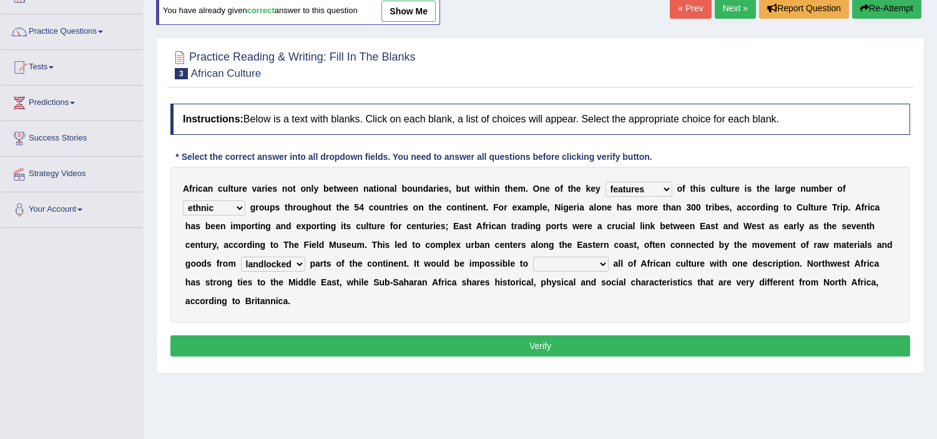
select select "characterize"
click at [533, 257] on select "characterize conceptualize symbolize synthesize" at bounding box center [571, 264] width 76 height 15
click at [509, 345] on button "Verify" at bounding box center [540, 345] width 740 height 21
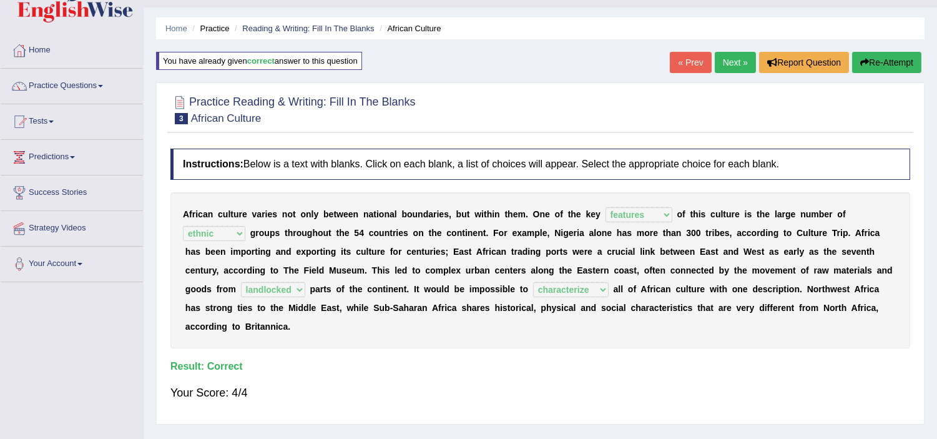
scroll to position [27, 0]
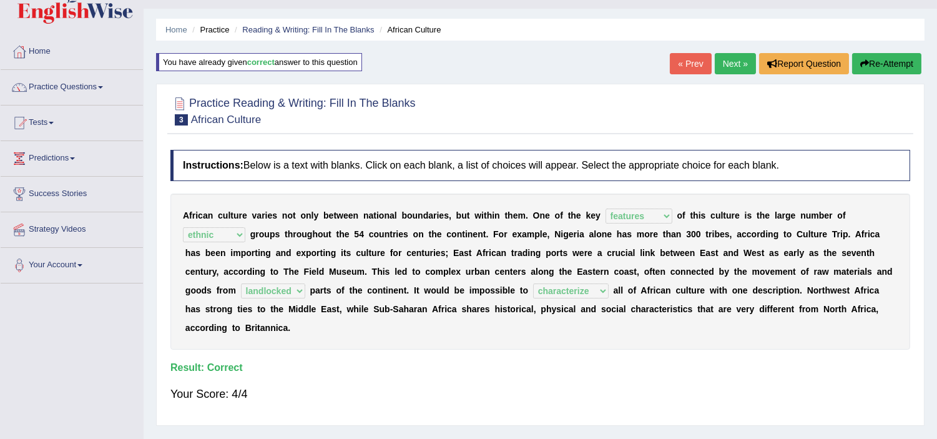
click at [725, 65] on link "Next »" at bounding box center [735, 63] width 41 height 21
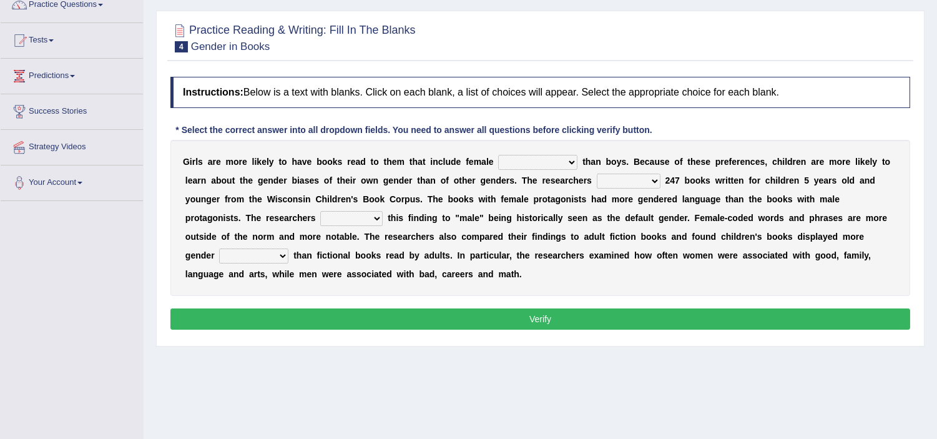
scroll to position [111, 0]
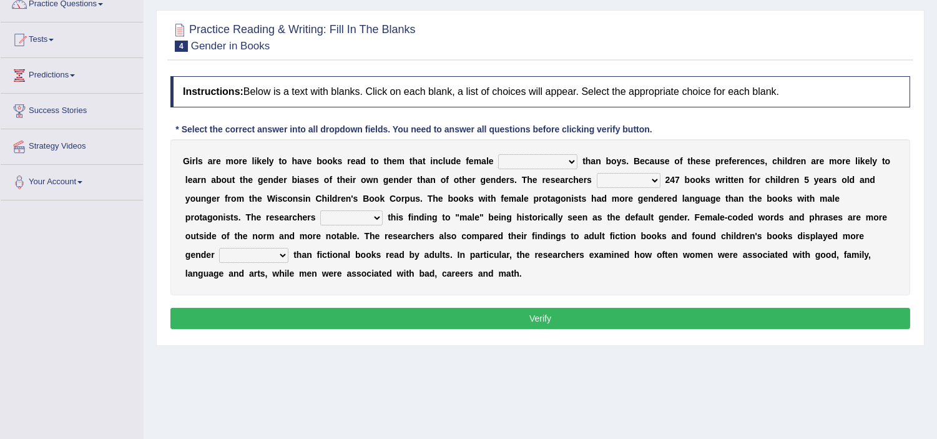
click at [538, 157] on select "protagonists cosmogonists agonists expressionists" at bounding box center [537, 161] width 79 height 15
select select "expressionists"
click at [498, 154] on select "protagonists cosmogonists agonists expressionists" at bounding box center [537, 161] width 79 height 15
click at [627, 177] on select "hydrolyzed paralyzed catalyzed analyzed" at bounding box center [629, 180] width 64 height 15
select select "analyzed"
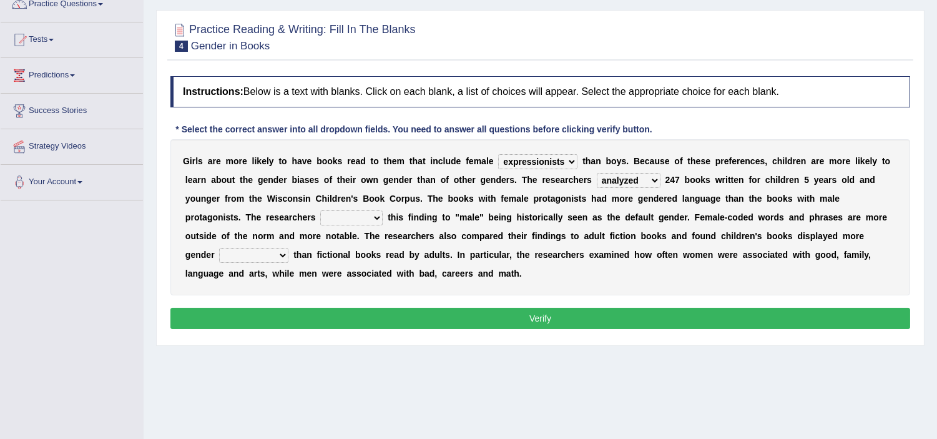
click at [597, 173] on select "hydrolyzed paralyzed catalyzed analyzed" at bounding box center [629, 180] width 64 height 15
click at [356, 210] on select "contribute tribute distribute attribute" at bounding box center [351, 217] width 62 height 15
select select "tribute"
click at [320, 210] on select "contribute tribute distribute attribute" at bounding box center [351, 217] width 62 height 15
click at [262, 252] on select "stereotypes teletypes prototypes electrotypes" at bounding box center [253, 255] width 69 height 15
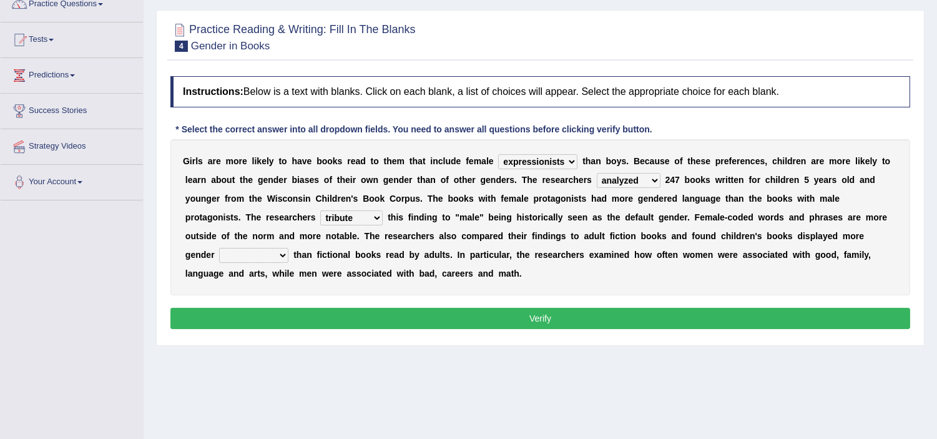
select select "stereotypes"
click at [219, 248] on select "stereotypes teletypes prototypes electrotypes" at bounding box center [253, 255] width 69 height 15
click at [464, 313] on button "Verify" at bounding box center [540, 318] width 740 height 21
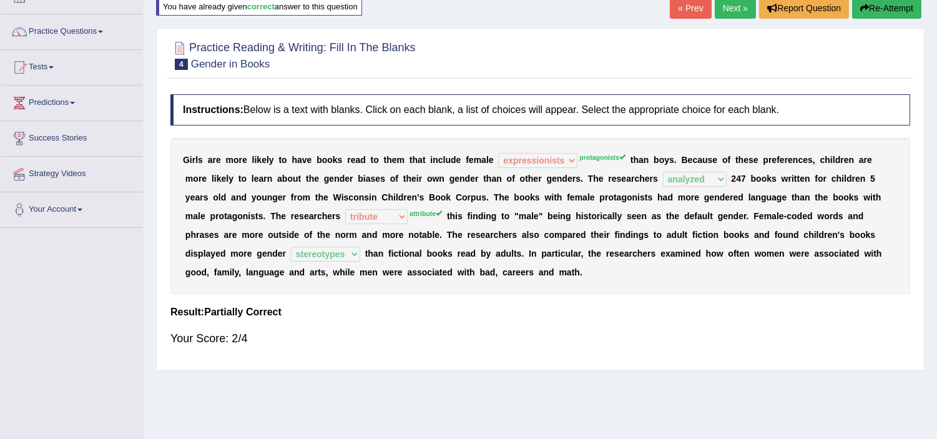
scroll to position [0, 0]
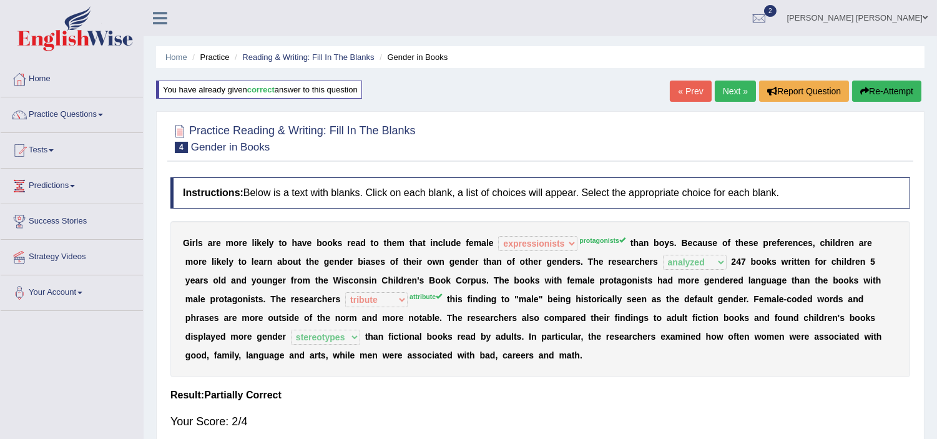
click at [734, 89] on link "Next »" at bounding box center [735, 91] width 41 height 21
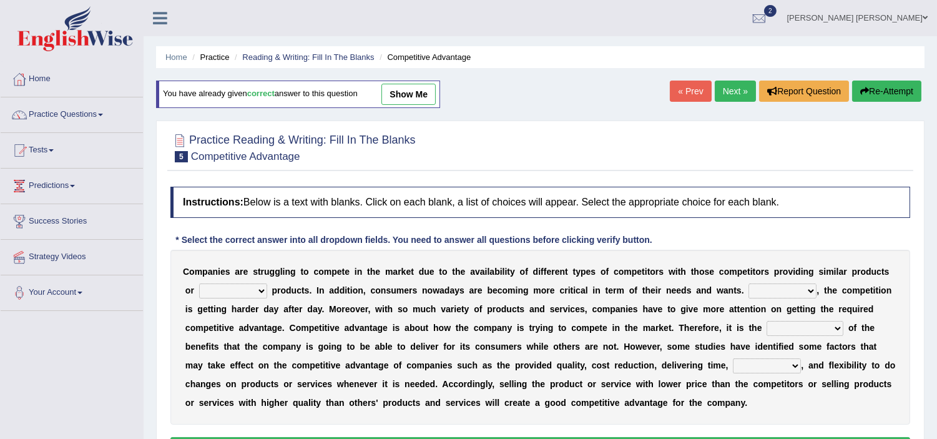
click at [233, 285] on select "constitution restitution substitution institution" at bounding box center [233, 290] width 68 height 15
select select "substitution"
click at [199, 283] on select "constitution restitution substitution institution" at bounding box center [233, 290] width 68 height 15
click at [239, 290] on select "constitution restitution substitution institution" at bounding box center [233, 290] width 68 height 15
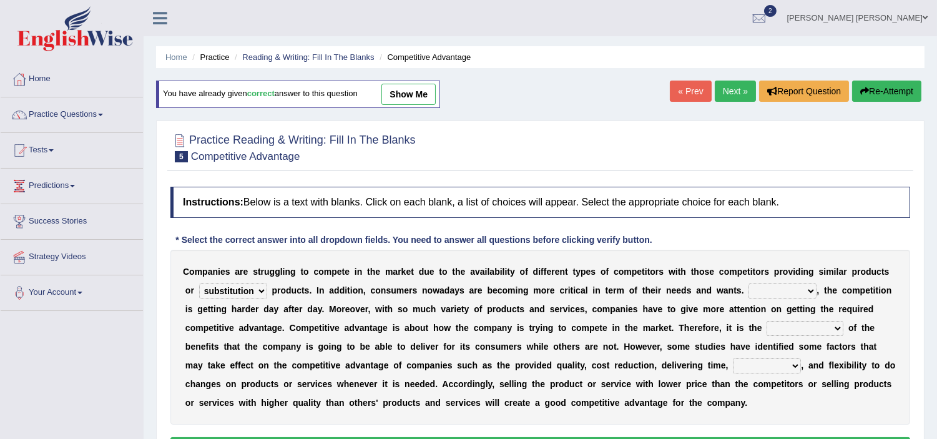
click at [758, 291] on select "However Instead Additionally Therefore" at bounding box center [783, 290] width 68 height 15
select select "However"
click at [749, 283] on select "However Instead Additionally Therefore" at bounding box center [783, 290] width 68 height 15
click at [787, 330] on select "dissemination ordination determination incarnation" at bounding box center [805, 328] width 77 height 15
select select "determination"
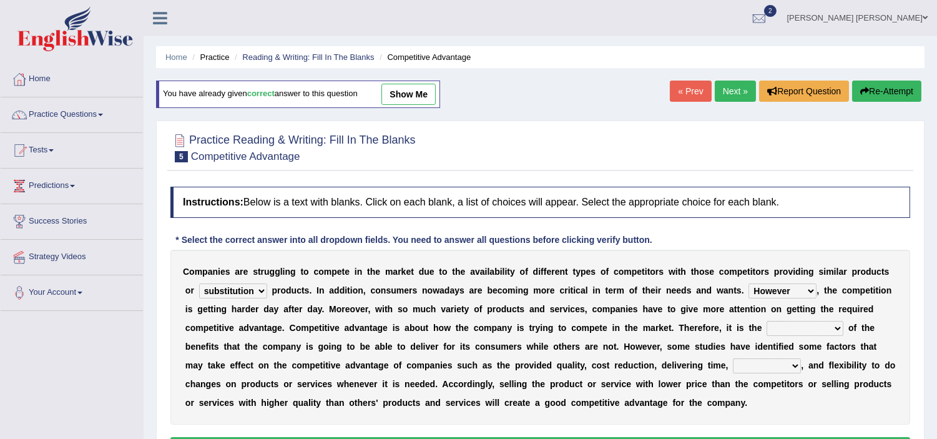
click at [767, 321] on select "dissemination ordination determination incarnation" at bounding box center [805, 328] width 77 height 15
click at [756, 369] on select "captivation aggregation deprivation innovation" at bounding box center [767, 365] width 68 height 15
select select "innovation"
click at [733, 358] on select "captivation aggregation deprivation innovation" at bounding box center [767, 365] width 68 height 15
click at [589, 408] on div "C o m p a n i e s a r e s t r u g g l i n g t o c o m p e t e i n t h e m a r k…" at bounding box center [540, 337] width 740 height 175
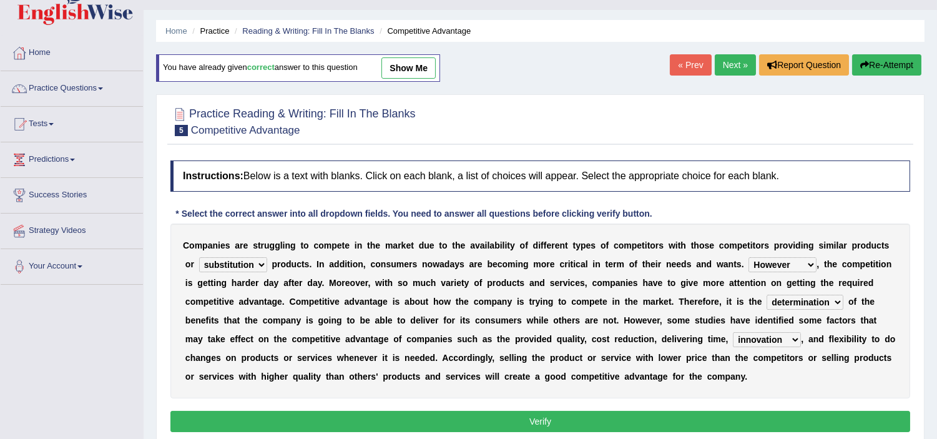
scroll to position [27, 0]
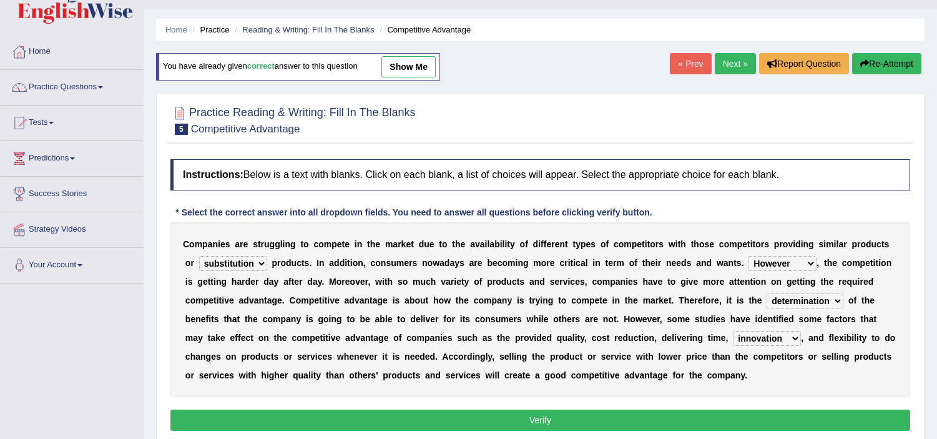
click at [564, 421] on button "Verify" at bounding box center [540, 420] width 740 height 21
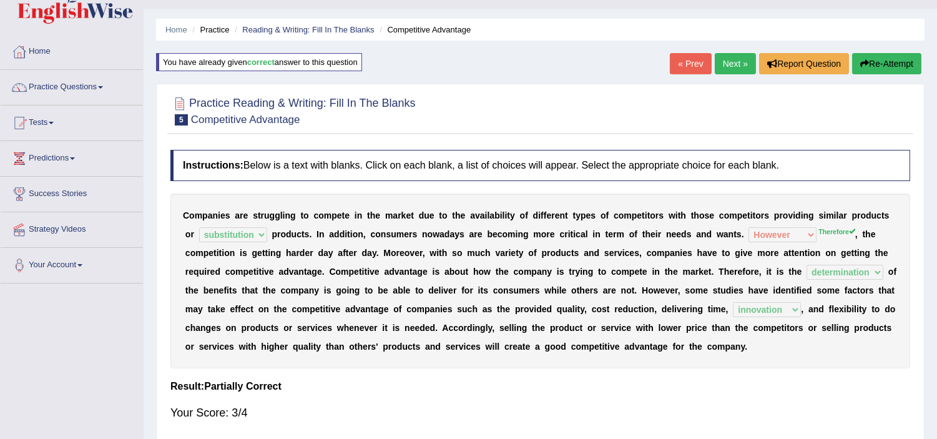
click at [731, 67] on link "Next »" at bounding box center [735, 63] width 41 height 21
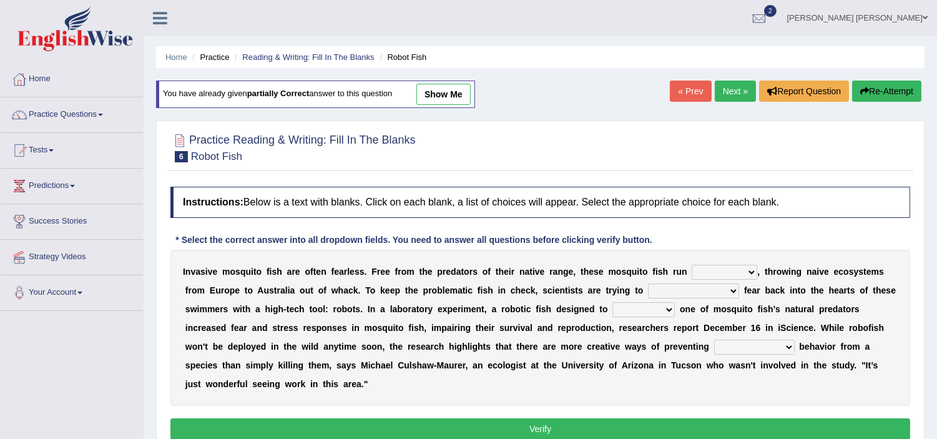
click at [726, 273] on select "occupant flippant rampant concordant" at bounding box center [725, 272] width 66 height 15
select select "rampant"
click at [692, 265] on select "occupant flippant rampant concordant" at bounding box center [725, 272] width 66 height 15
click at [669, 290] on select "accept spike strike drake" at bounding box center [693, 290] width 91 height 15
select select "accept"
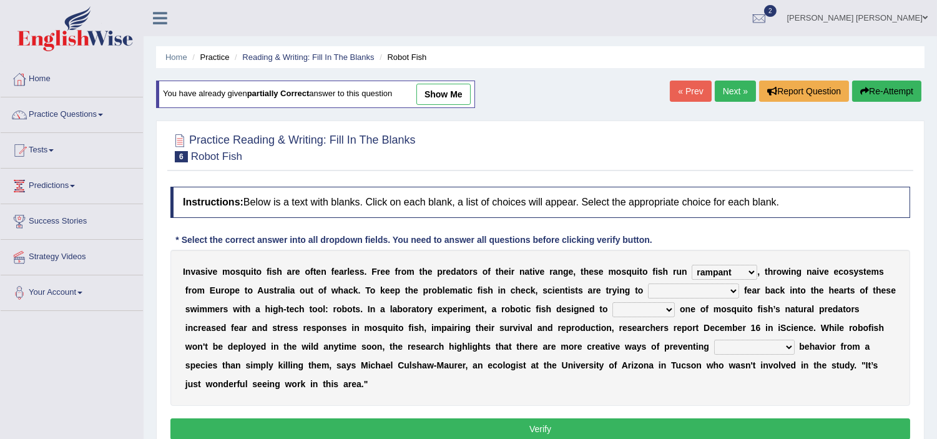
click at [648, 283] on select "accept spike strike drake" at bounding box center [693, 290] width 91 height 15
click at [629, 313] on select "bequest mimic battle conquest" at bounding box center [643, 309] width 62 height 15
select select "mimic"
click at [612, 302] on select "bequest mimic battle conquest" at bounding box center [643, 309] width 62 height 15
click at [733, 343] on select "unprivileged unprecedented uncharted unwanted" at bounding box center [754, 347] width 81 height 15
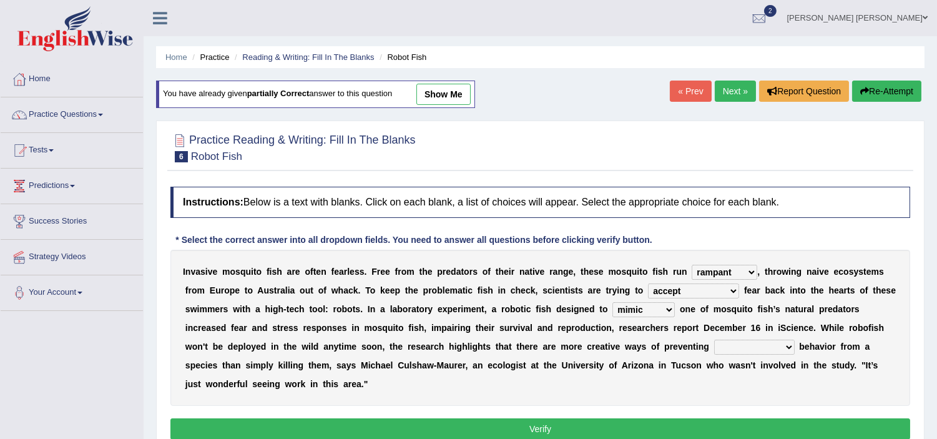
select select "unwanted"
click at [714, 340] on select "unprivileged unprecedented uncharted unwanted" at bounding box center [754, 347] width 81 height 15
click at [525, 426] on button "Verify" at bounding box center [540, 428] width 740 height 21
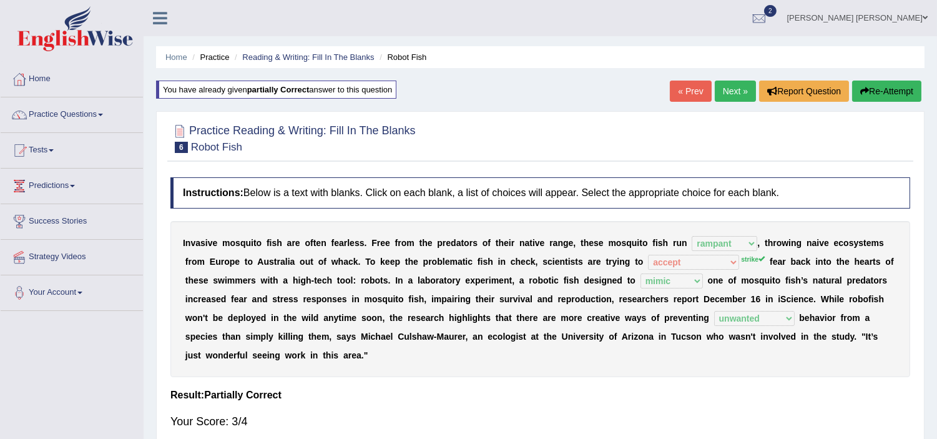
click at [732, 94] on link "Next »" at bounding box center [735, 91] width 41 height 21
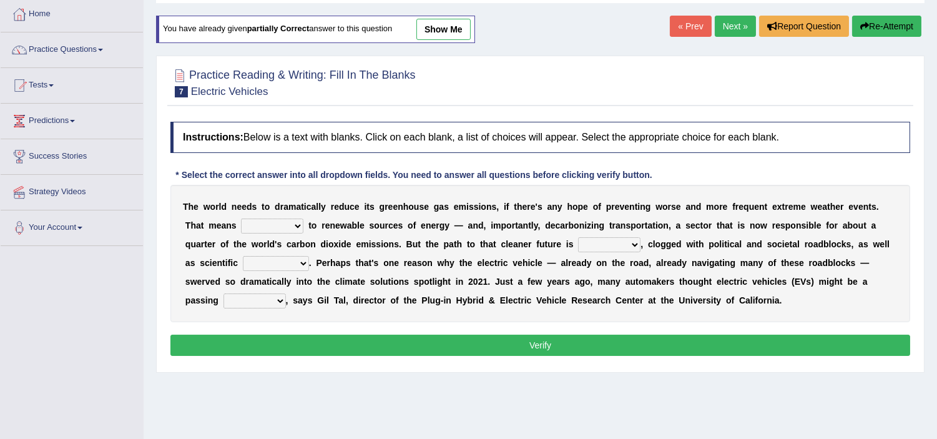
scroll to position [84, 0]
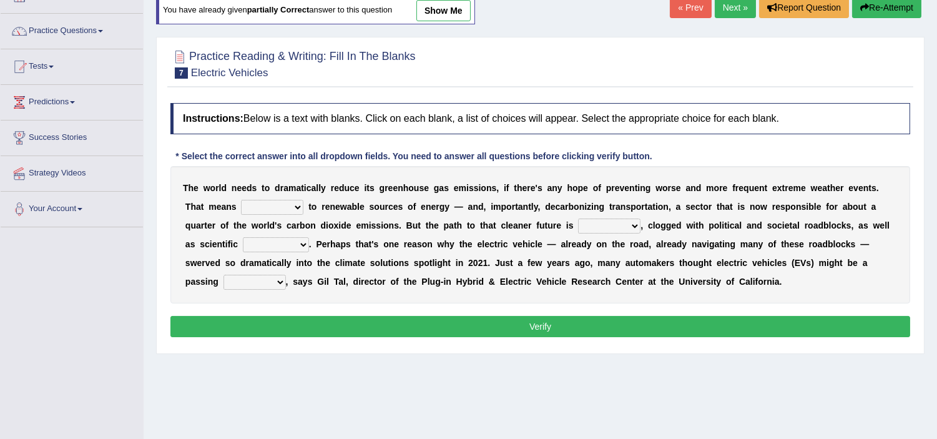
click at [282, 213] on select "grafting drafting crafting shifting" at bounding box center [272, 207] width 62 height 15
select select "shifting"
click at [241, 200] on select "grafting drafting crafting shifting" at bounding box center [272, 207] width 62 height 15
click at [610, 227] on select "daunting daunted daunt dauntless" at bounding box center [609, 226] width 62 height 15
select select "daunting"
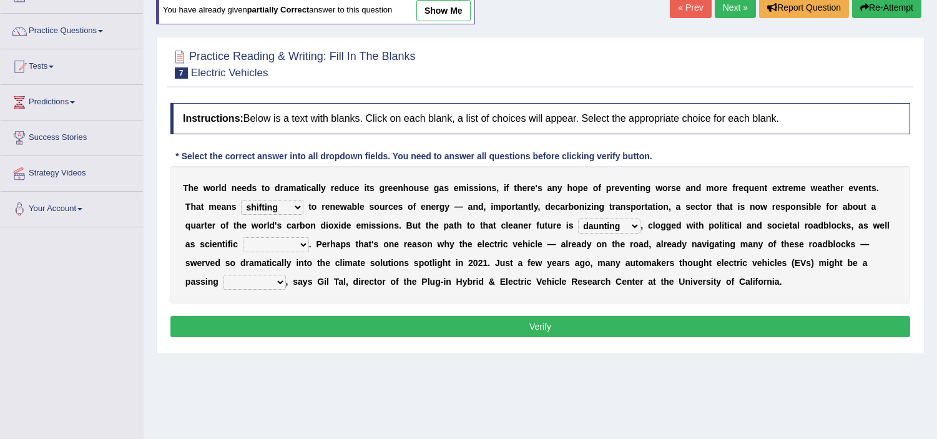
click at [578, 219] on select "daunting daunted daunt dauntless" at bounding box center [609, 226] width 62 height 15
click at [275, 240] on select "spectacles obstacles tentacles receptacles" at bounding box center [276, 244] width 66 height 15
select select "receptacles"
click at [243, 237] on select "spectacles obstacles tentacles receptacles" at bounding box center [276, 244] width 66 height 15
click at [243, 283] on select "fad gad tad lad" at bounding box center [255, 282] width 62 height 15
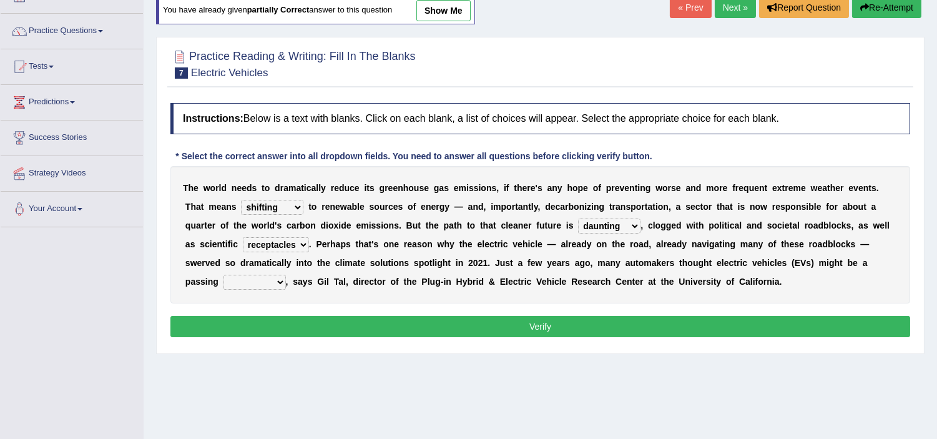
select select "gad"
click at [224, 275] on select "fad gad tad lad" at bounding box center [255, 282] width 62 height 15
click at [376, 320] on button "Verify" at bounding box center [540, 326] width 740 height 21
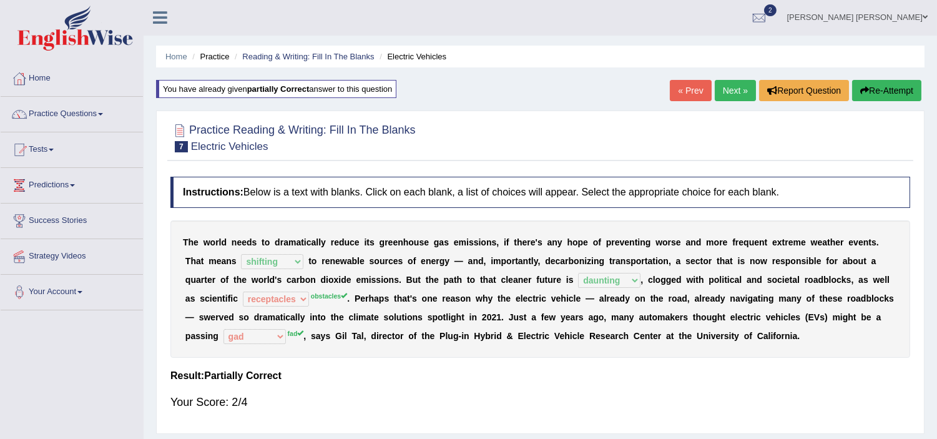
scroll to position [0, 0]
click at [871, 94] on button "Re-Attempt" at bounding box center [886, 91] width 69 height 21
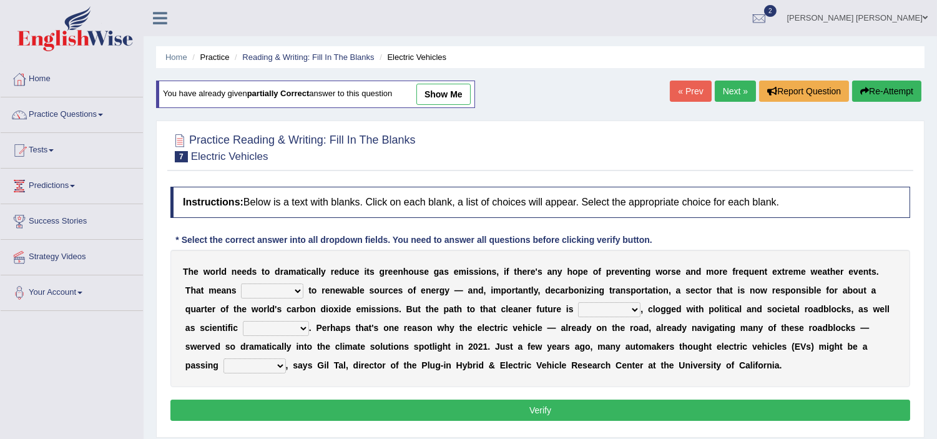
click at [265, 288] on select "grafting drafting crafting shifting" at bounding box center [272, 290] width 62 height 15
select select "crafting"
click at [241, 283] on select "grafting drafting crafting shifting" at bounding box center [272, 290] width 62 height 15
click at [277, 322] on select "spectacles obstacles tentacles receptacles" at bounding box center [276, 328] width 66 height 15
select select "obstacles"
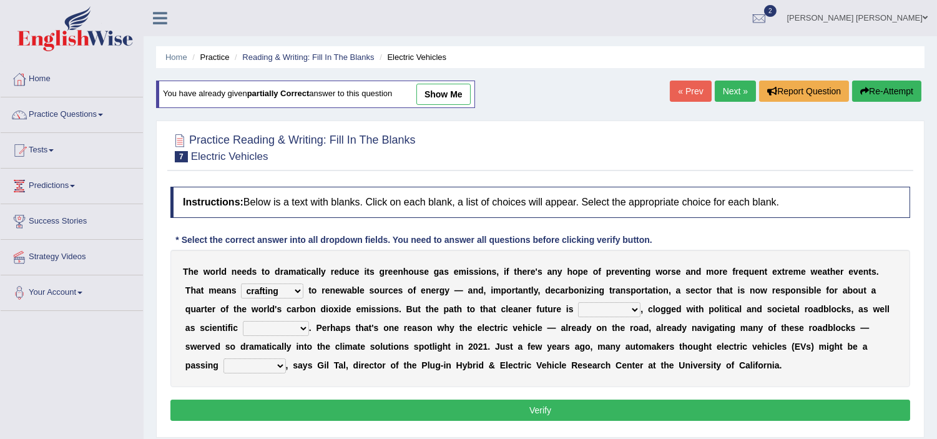
click at [243, 321] on select "spectacles obstacles tentacles receptacles" at bounding box center [276, 328] width 66 height 15
click at [257, 370] on select "fad gad tad lad" at bounding box center [255, 365] width 62 height 15
select select "fad"
click at [224, 358] on select "fad gad tad lad" at bounding box center [255, 365] width 62 height 15
click at [598, 302] on select "daunting daunted daunt dauntless" at bounding box center [609, 309] width 62 height 15
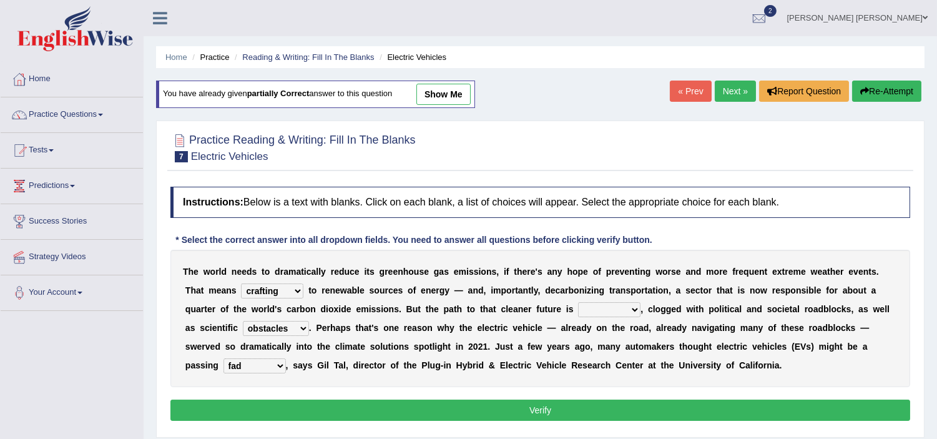
select select "daunting"
click at [578, 302] on select "daunting daunted daunt dauntless" at bounding box center [609, 309] width 62 height 15
click at [608, 342] on b "a" at bounding box center [608, 347] width 5 height 10
click at [548, 415] on button "Verify" at bounding box center [540, 410] width 740 height 21
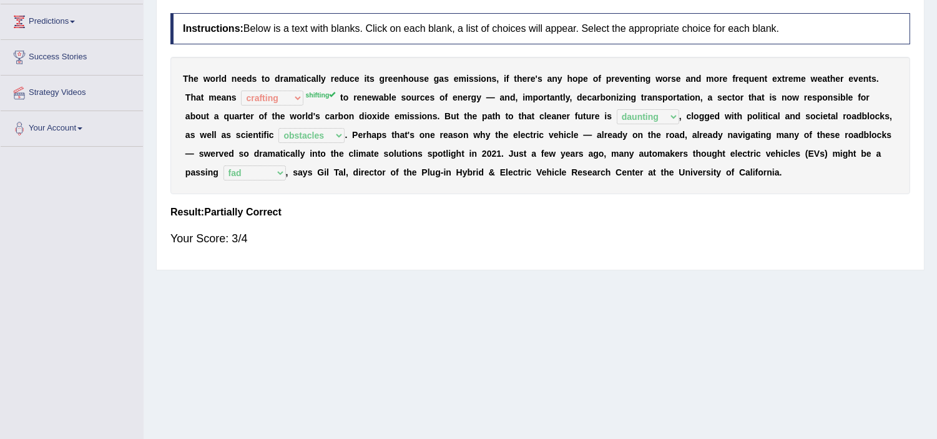
scroll to position [216, 0]
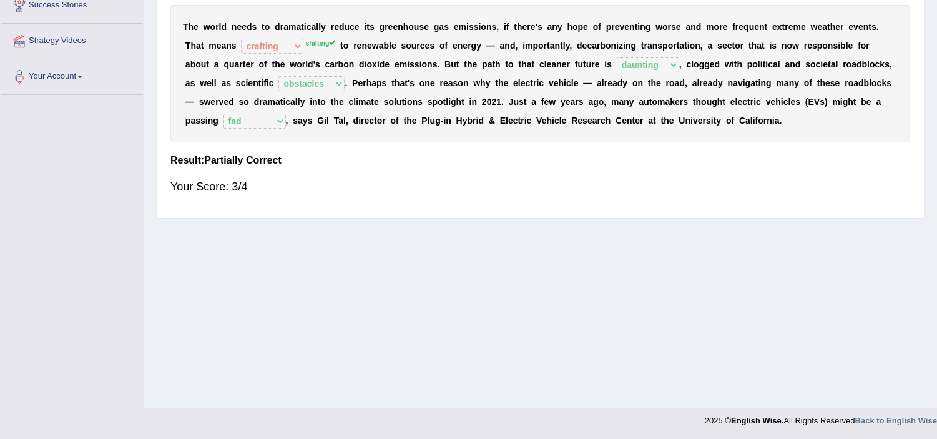
click at [480, 265] on div "Home Practice Reading & Writing: Fill In The Blanks Electric Vehicles You have …" at bounding box center [541, 96] width 794 height 624
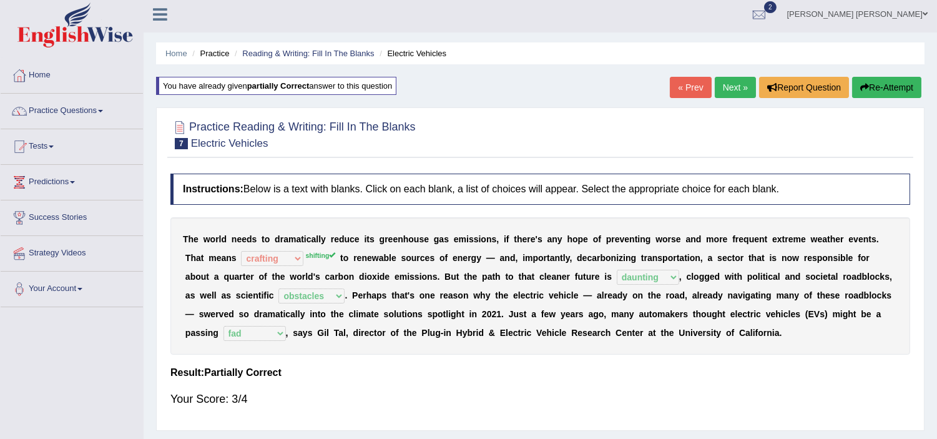
scroll to position [0, 0]
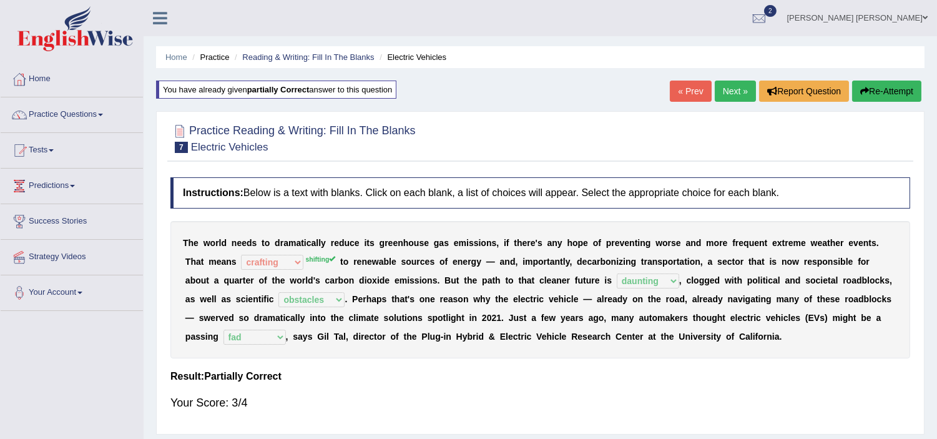
click at [725, 95] on link "Next »" at bounding box center [735, 91] width 41 height 21
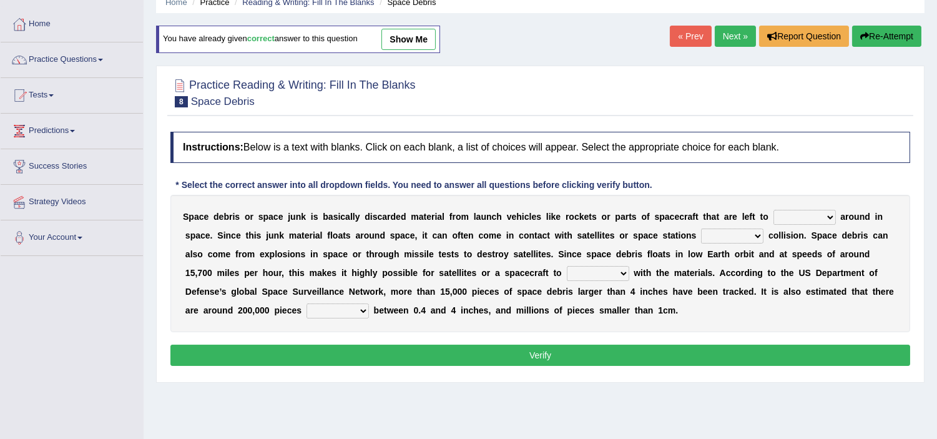
scroll to position [83, 0]
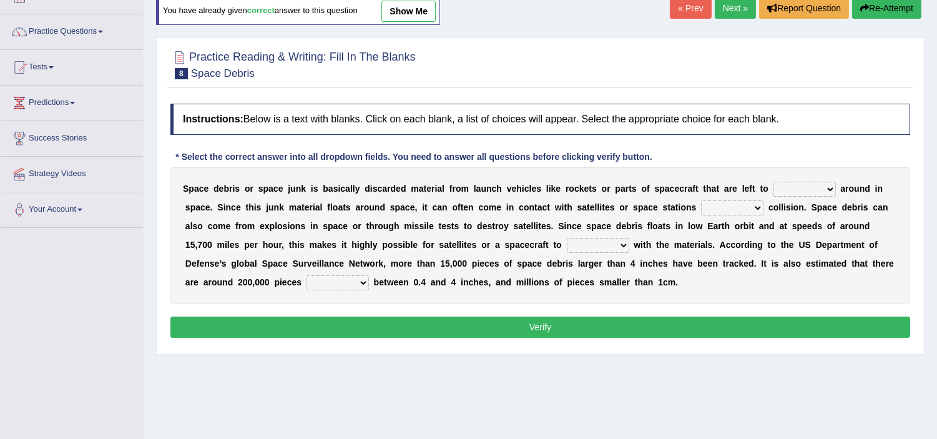
click at [796, 190] on select "twist center roam loll" at bounding box center [805, 189] width 62 height 15
select select "roam"
click at [774, 182] on select "twist center roam loll" at bounding box center [805, 189] width 62 height 15
click at [713, 207] on select "risks risk risked risking" at bounding box center [732, 207] width 62 height 15
select select "risking"
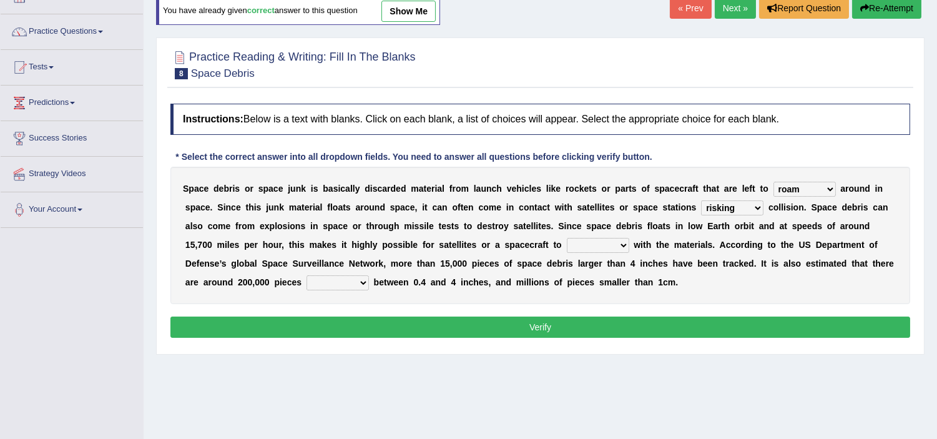
click at [701, 200] on select "risks risk risked risking" at bounding box center [732, 207] width 62 height 15
click at [737, 204] on select "risks risk risked risking" at bounding box center [732, 207] width 62 height 15
click at [588, 248] on select "collect collate collide collocate" at bounding box center [598, 245] width 62 height 15
select select "collide"
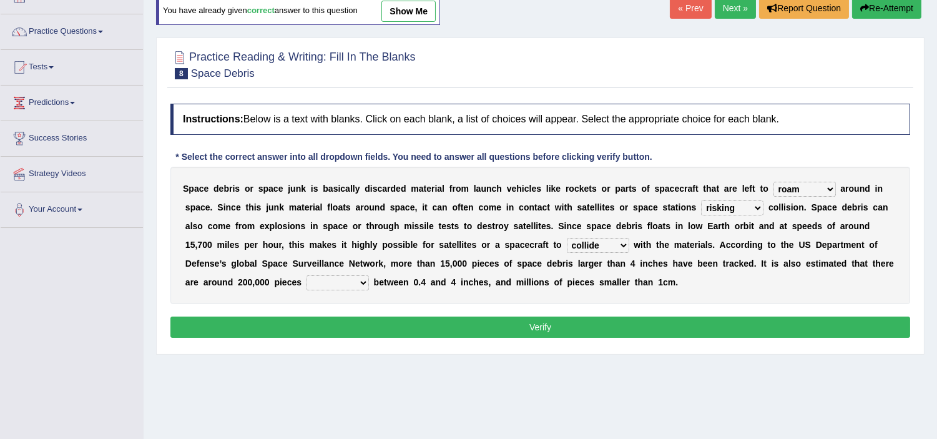
click at [567, 238] on select "collect collate collide collocate" at bounding box center [598, 245] width 62 height 15
click at [323, 281] on select "sized sizing size sizes" at bounding box center [338, 282] width 62 height 15
select select "sized"
click at [307, 275] on select "sized sizing size sizes" at bounding box center [338, 282] width 62 height 15
click at [548, 319] on button "Verify" at bounding box center [540, 327] width 740 height 21
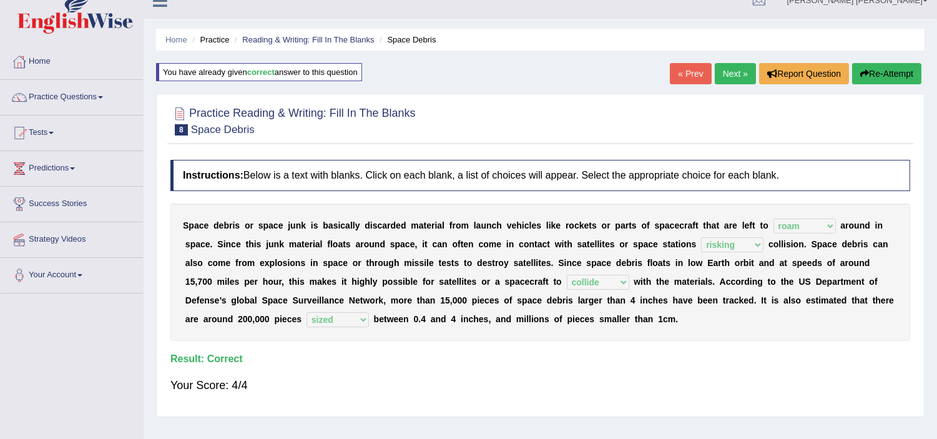
scroll to position [0, 0]
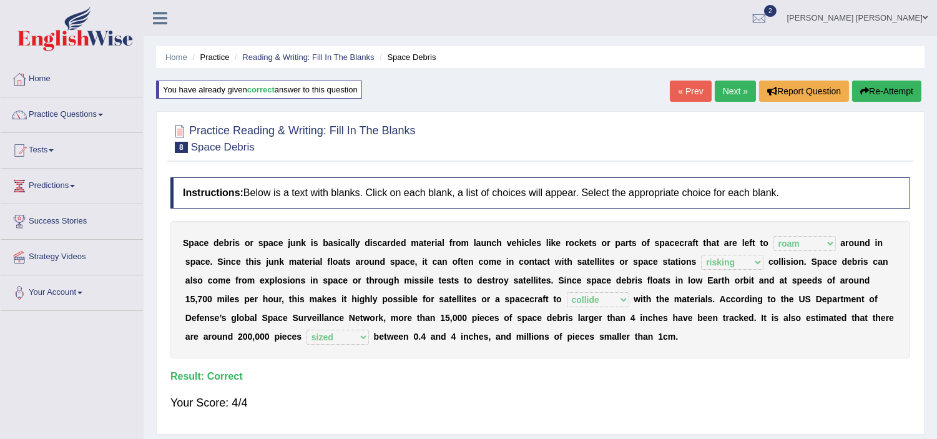
click at [724, 92] on link "Next »" at bounding box center [735, 91] width 41 height 21
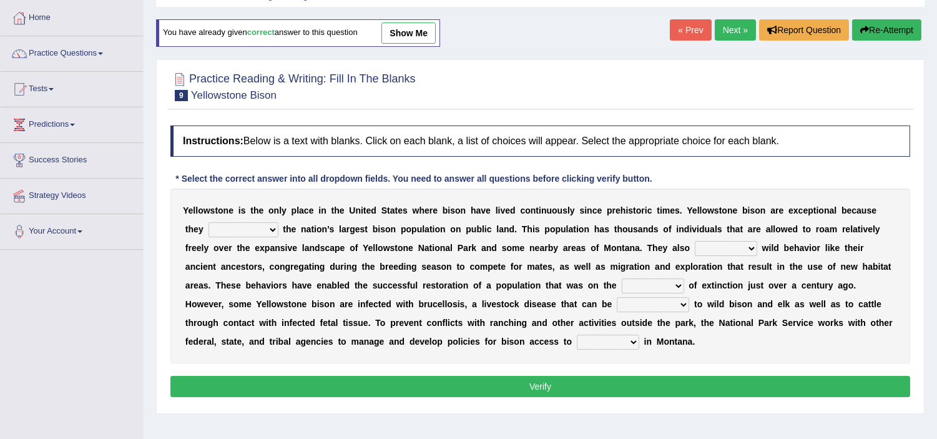
scroll to position [111, 0]
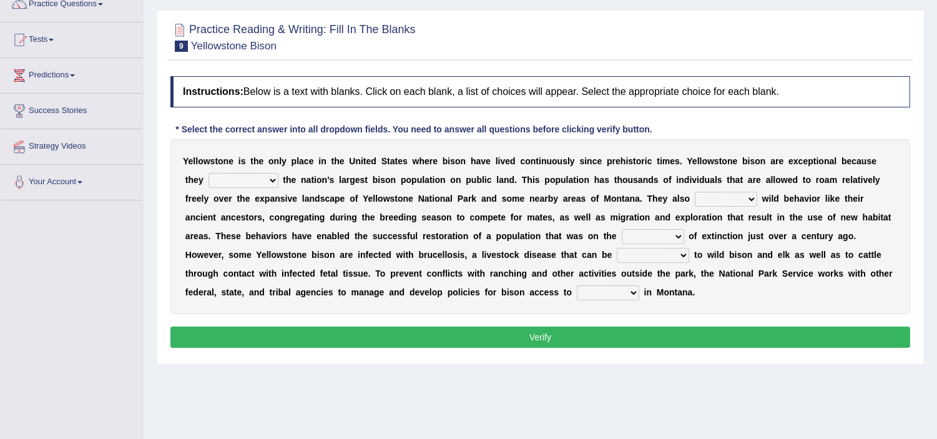
click at [257, 178] on select "congregate comprise consist compromise" at bounding box center [244, 180] width 70 height 15
click at [232, 282] on div "Y e l l o w s t o n e i s t h e o n l y p l a c e i n t h e U n i t e d S t a t…" at bounding box center [540, 226] width 740 height 175
click at [240, 180] on select "congregate comprise consist compromise" at bounding box center [244, 180] width 70 height 15
select select "compromise"
click at [209, 173] on select "congregate comprise consist compromise" at bounding box center [244, 180] width 70 height 15
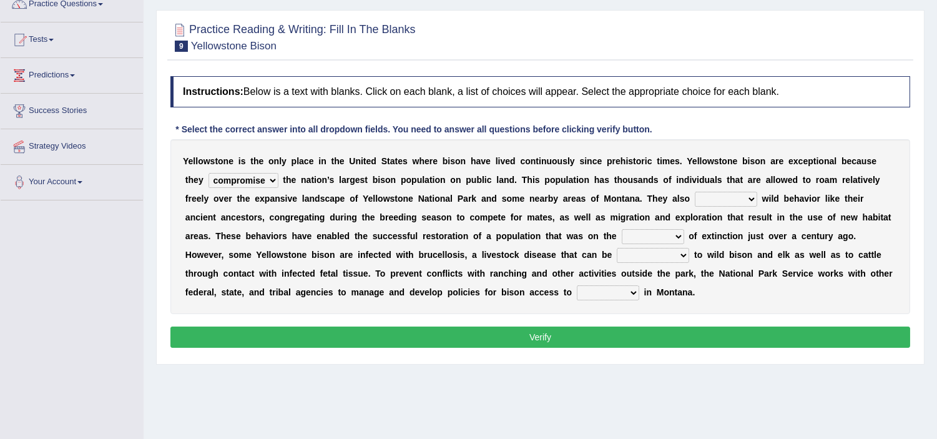
click at [706, 199] on select "exhibit disregard resist encourage" at bounding box center [726, 199] width 62 height 15
select select "exhibit"
click at [695, 192] on select "exhibit disregard resist encourage" at bounding box center [726, 199] width 62 height 15
click at [646, 235] on select "brine brink danger brindle" at bounding box center [653, 236] width 62 height 15
select select "brink"
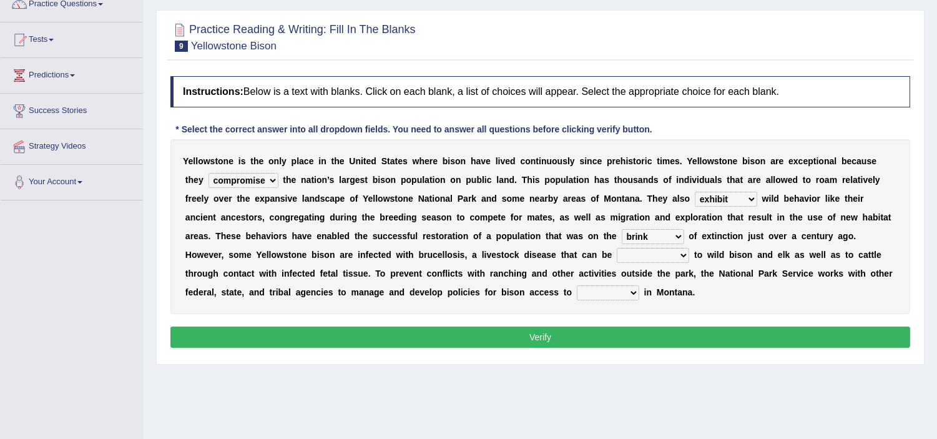
click at [622, 229] on select "brine brink danger brindle" at bounding box center [653, 236] width 62 height 15
click at [631, 248] on select "transplanted transported transgressed transmitted" at bounding box center [653, 255] width 72 height 15
select select "transmitted"
click at [617, 248] on select "transplanted transported transgressed transmitted" at bounding box center [653, 255] width 72 height 15
click at [599, 286] on select "habitat habitat habitant food" at bounding box center [608, 292] width 62 height 15
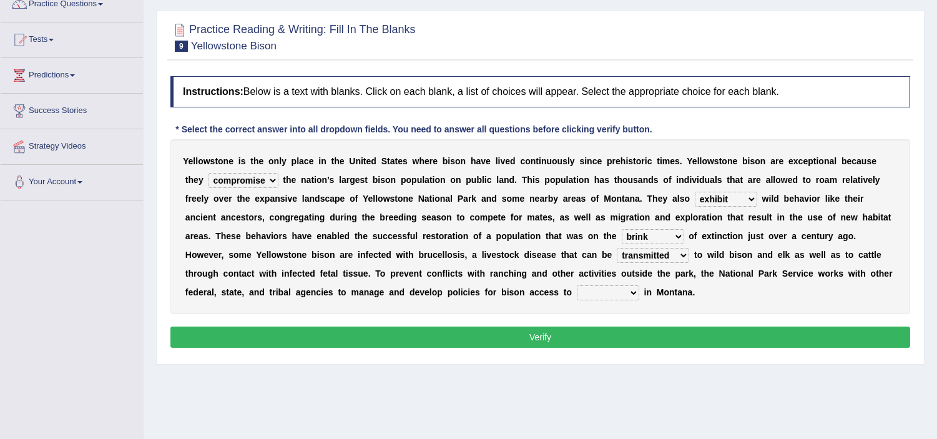
select select "habitant"
click at [577, 285] on select "habitat habitat habitant food" at bounding box center [608, 292] width 62 height 15
click at [564, 335] on button "Verify" at bounding box center [540, 337] width 740 height 21
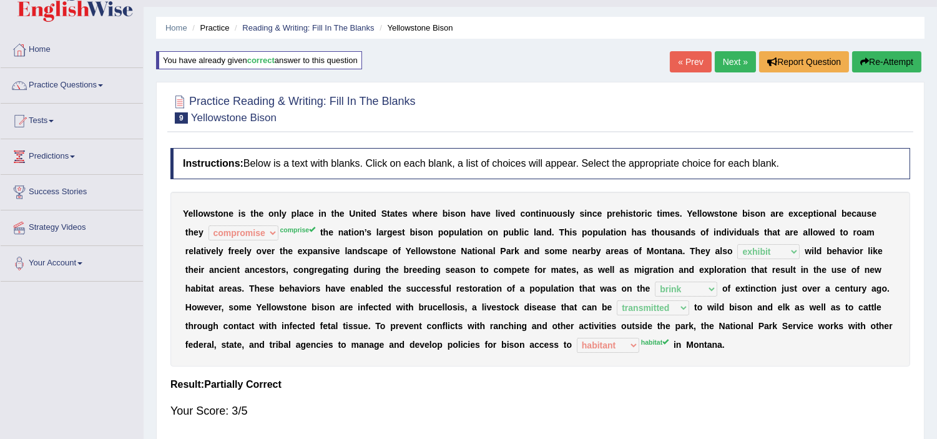
scroll to position [0, 0]
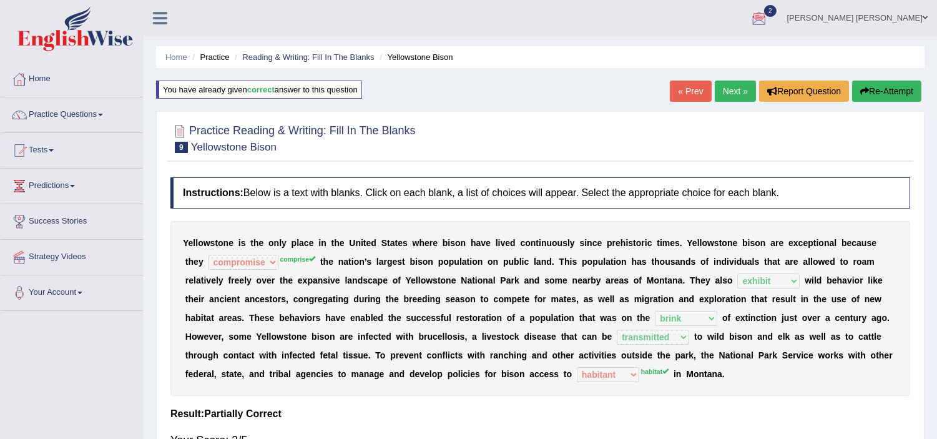
click at [742, 87] on link "Next »" at bounding box center [735, 91] width 41 height 21
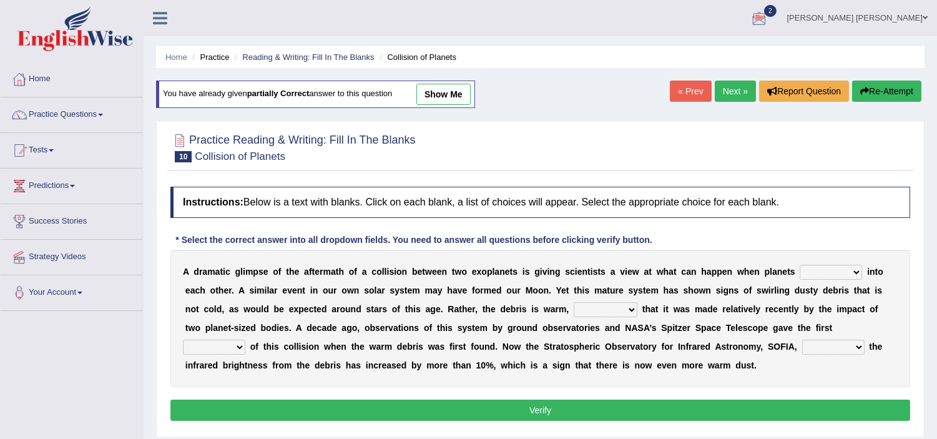
click at [777, 7] on span "2" at bounding box center [770, 11] width 12 height 12
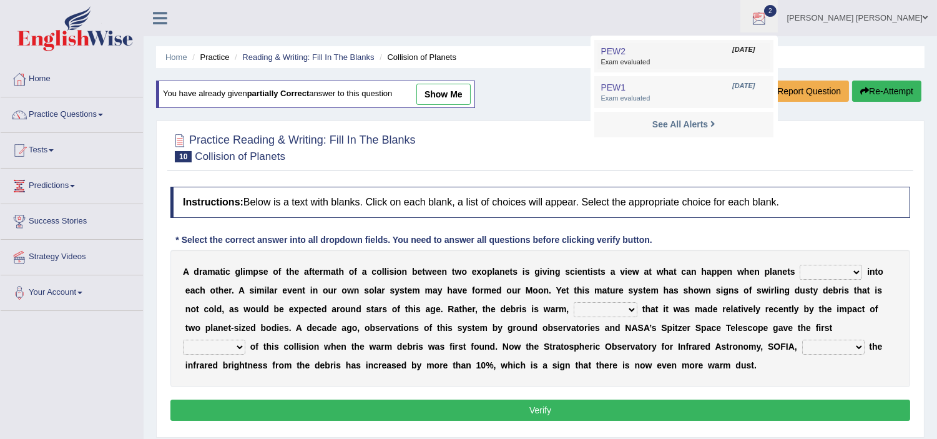
click at [734, 52] on link "PEW2 [DATE] Exam evaluated" at bounding box center [684, 56] width 172 height 26
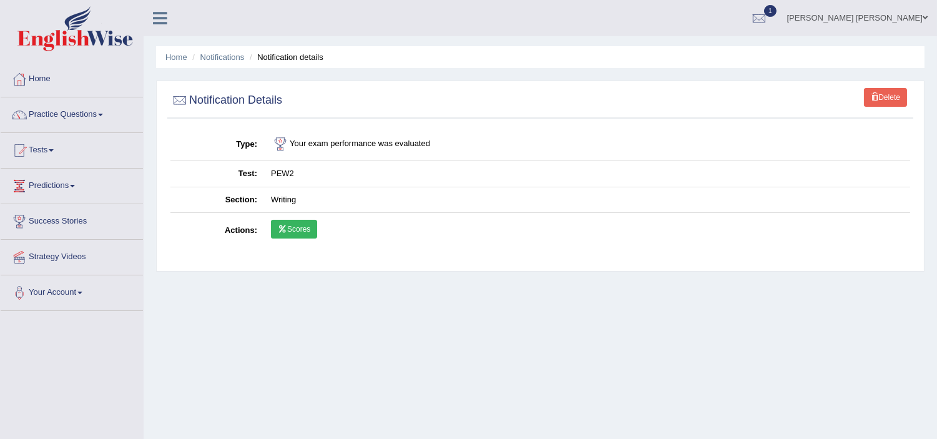
click at [303, 225] on link "Scores" at bounding box center [294, 229] width 46 height 19
